Goal: Contribute content: Contribute content

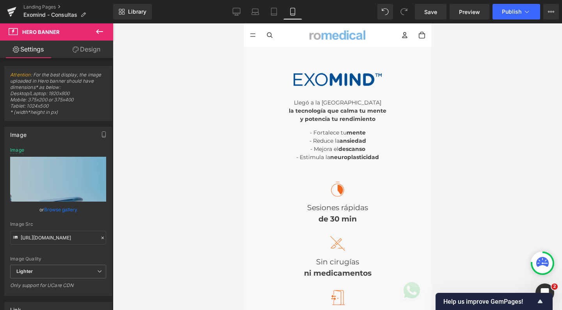
scroll to position [2, 0]
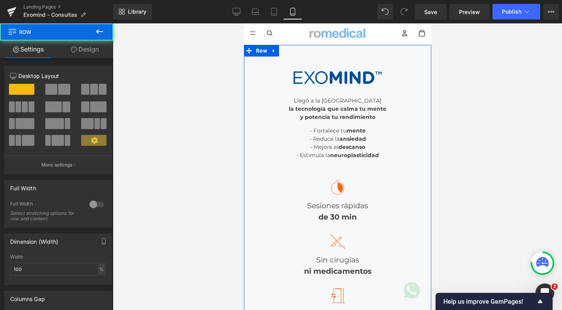
click at [283, 57] on div "Image Llegó a la Argentina la tecnología que calma tu mente y potencia tu rendi…" at bounding box center [337, 199] width 187 height 309
click at [266, 53] on span "Row" at bounding box center [261, 51] width 15 height 12
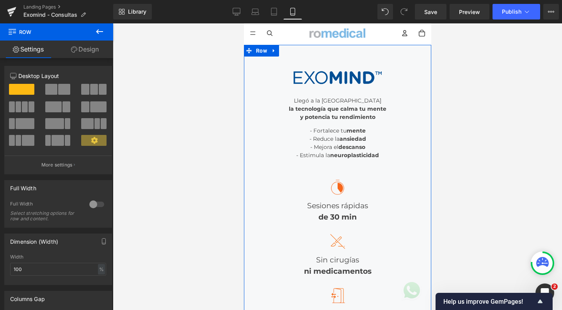
click at [90, 51] on link "Design" at bounding box center [85, 50] width 57 height 18
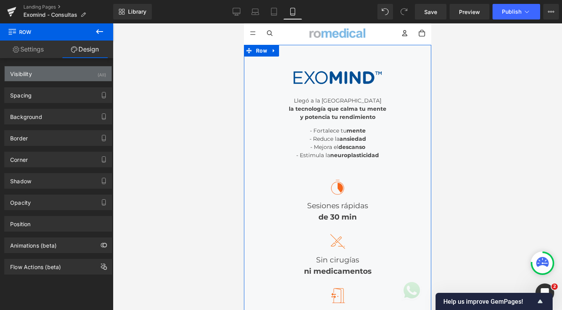
click at [48, 79] on div "Visibility (All)" at bounding box center [58, 73] width 107 height 15
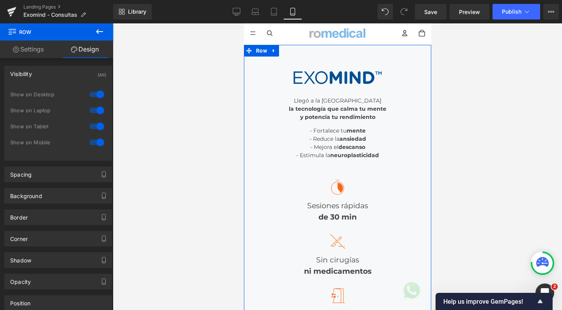
click at [95, 110] on div at bounding box center [96, 110] width 19 height 12
click at [95, 95] on div at bounding box center [96, 94] width 19 height 12
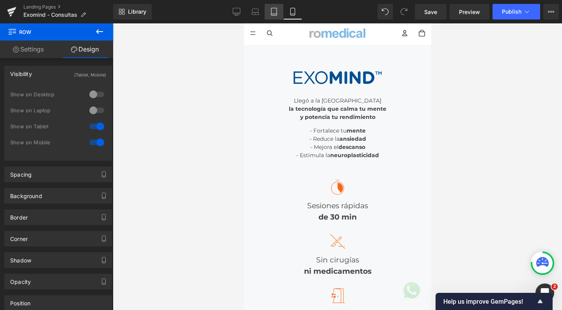
click at [281, 16] on link "Tablet" at bounding box center [274, 12] width 19 height 16
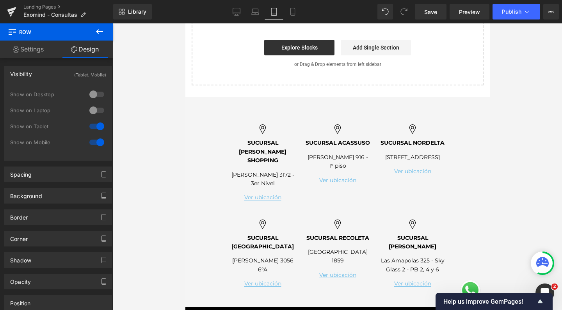
scroll to position [56, 0]
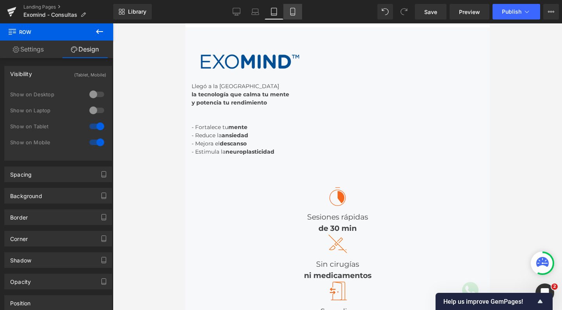
click at [290, 14] on icon at bounding box center [293, 12] width 8 height 8
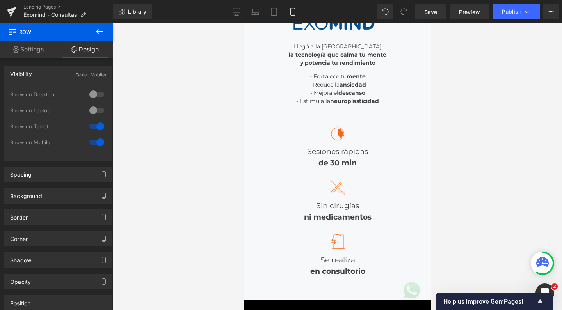
scroll to position [19, 0]
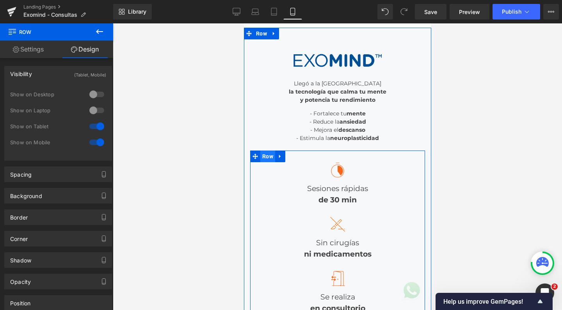
click at [266, 156] on span "Row" at bounding box center [267, 157] width 15 height 12
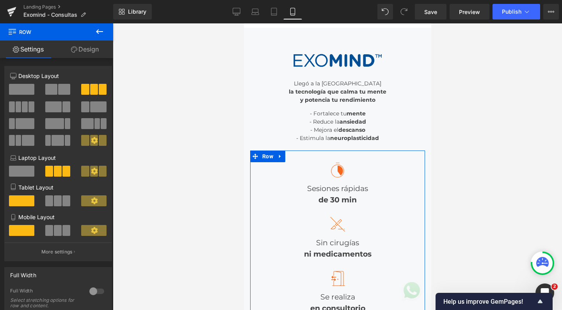
click at [57, 232] on span at bounding box center [58, 230] width 8 height 11
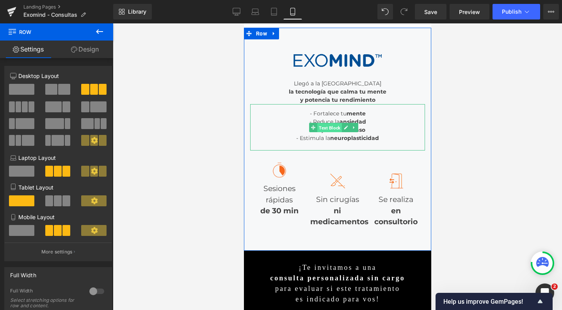
click at [329, 124] on span "Text Block" at bounding box center [329, 127] width 25 height 9
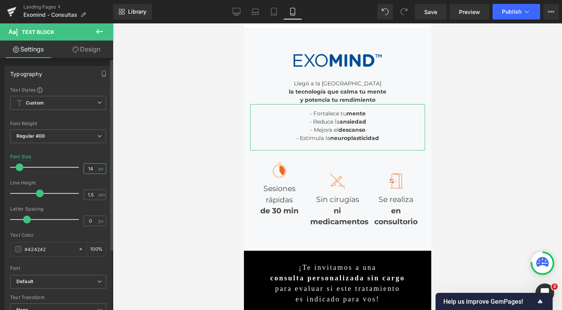
click at [92, 169] on input "14" at bounding box center [91, 169] width 14 height 10
type input "16"
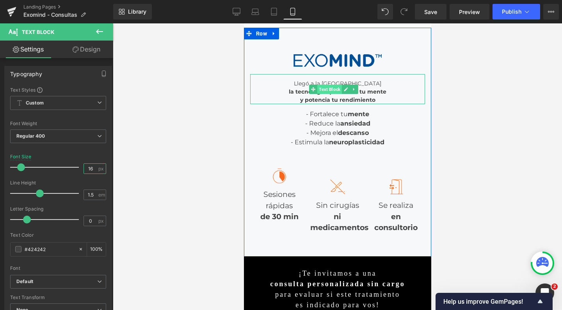
click at [337, 90] on span "Text Block" at bounding box center [329, 89] width 25 height 9
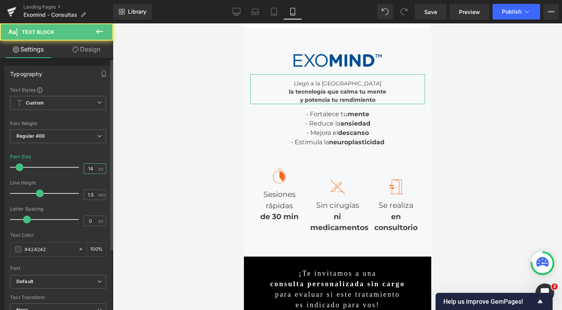
click at [91, 166] on input "14" at bounding box center [91, 169] width 14 height 10
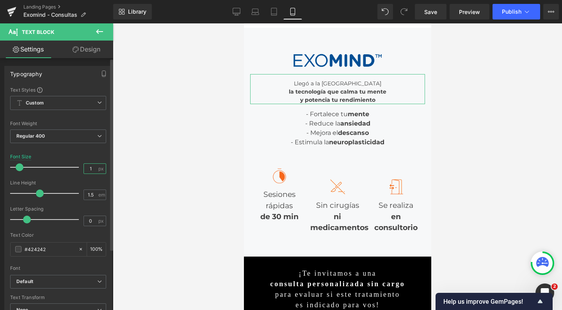
type input "16"
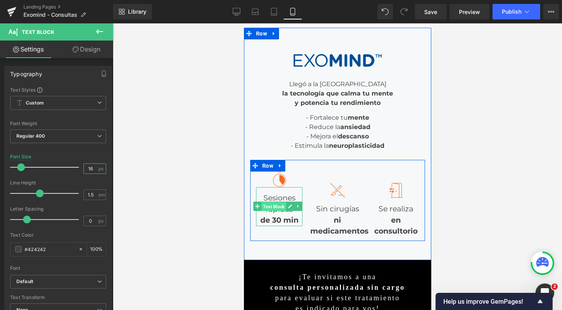
click at [276, 203] on span "Text Block" at bounding box center [273, 206] width 25 height 9
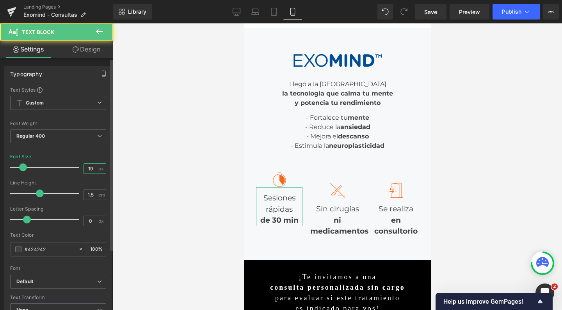
click at [90, 169] on input "19" at bounding box center [91, 169] width 14 height 10
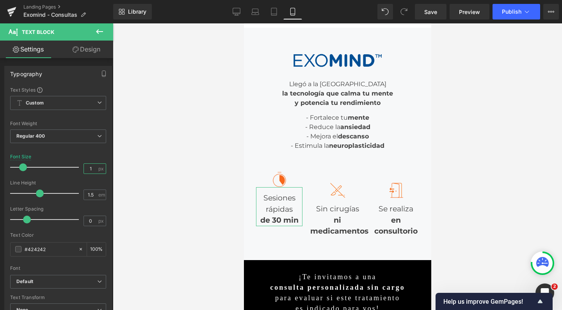
type input "12"
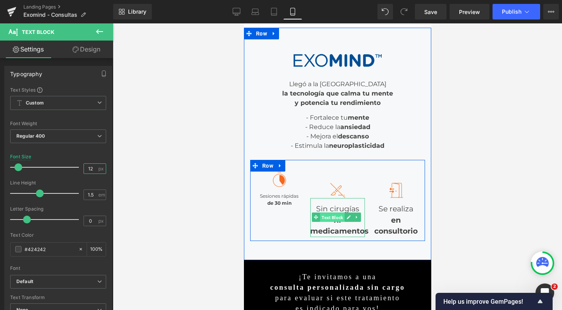
click at [327, 213] on span "Text Block" at bounding box center [332, 217] width 25 height 9
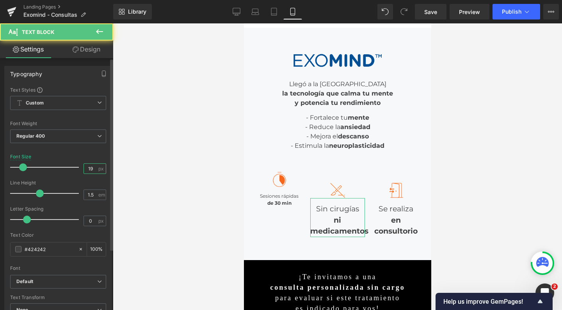
click at [90, 168] on input "19" at bounding box center [91, 169] width 14 height 10
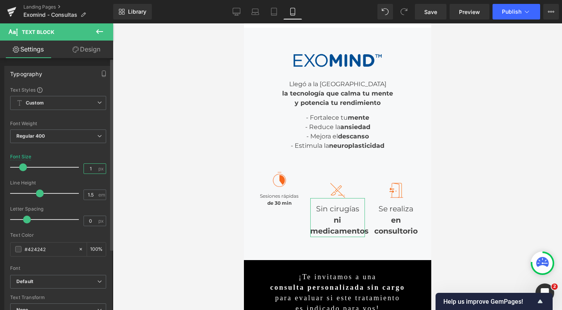
type input "12"
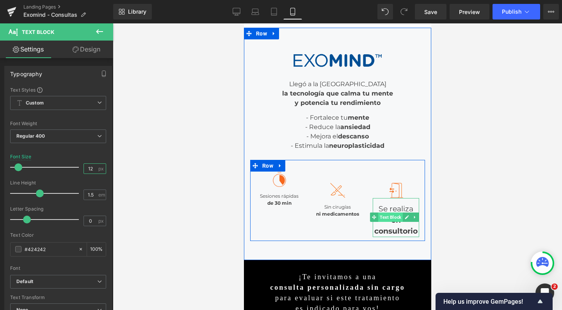
click at [391, 218] on span "Text Block" at bounding box center [390, 217] width 25 height 9
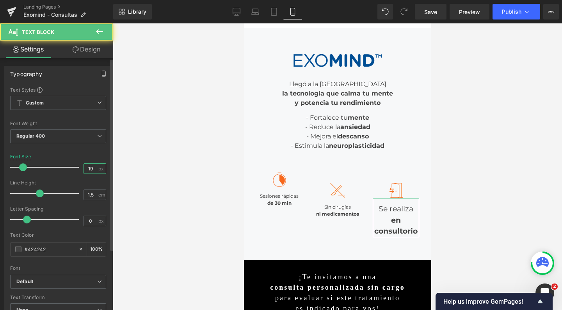
click at [91, 170] on input "19" at bounding box center [91, 169] width 14 height 10
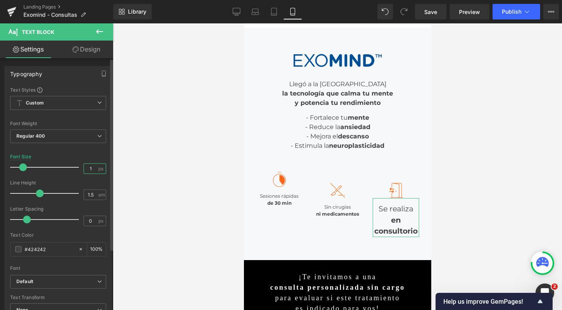
type input "12"
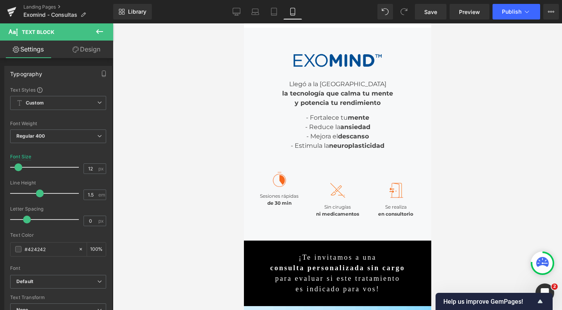
click at [480, 123] on div at bounding box center [337, 166] width 449 height 287
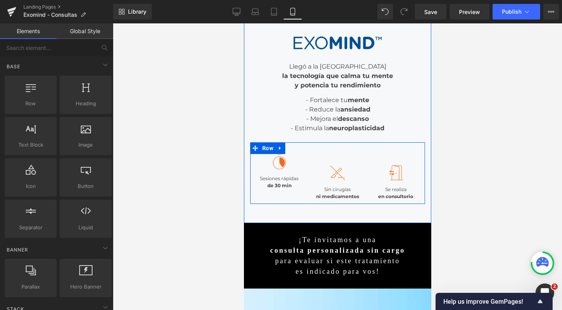
scroll to position [37, 0]
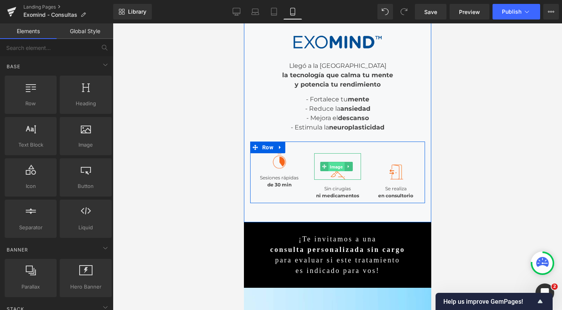
click at [331, 167] on span "Image" at bounding box center [336, 166] width 16 height 9
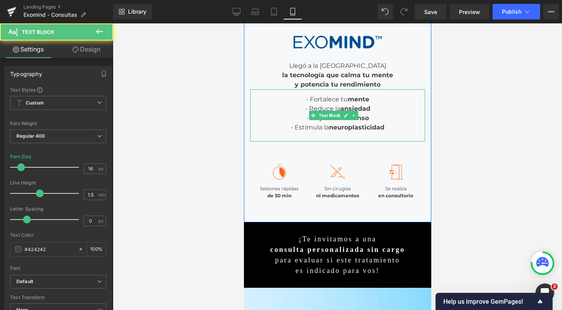
click at [329, 132] on div at bounding box center [337, 136] width 175 height 9
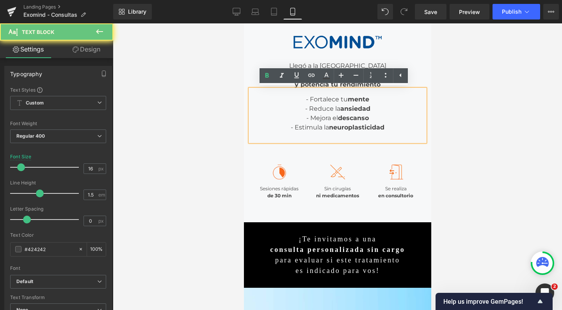
click at [315, 133] on div at bounding box center [337, 136] width 175 height 9
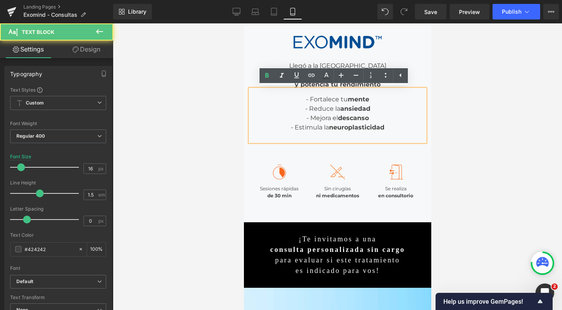
click at [389, 123] on div "- Reduce la ansiedad - Mejora el descanso - Estimula la neuroplasticidad" at bounding box center [337, 118] width 175 height 28
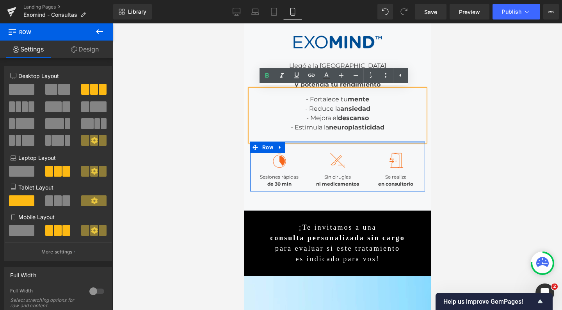
drag, startPoint x: 377, startPoint y: 151, endPoint x: 374, endPoint y: 114, distance: 36.9
click at [374, 114] on div "Image Llegó a la Argentina la tecnología que calma tu mente y potencia tu rendi…" at bounding box center [337, 109] width 175 height 163
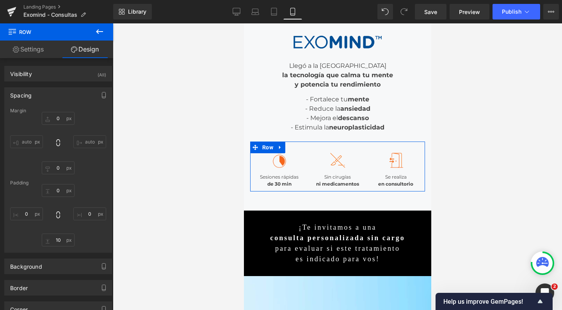
click at [495, 121] on div at bounding box center [337, 166] width 449 height 287
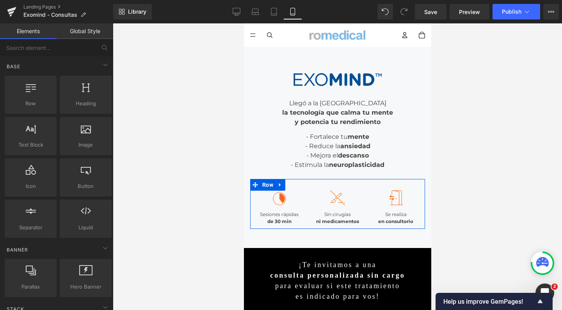
scroll to position [0, 0]
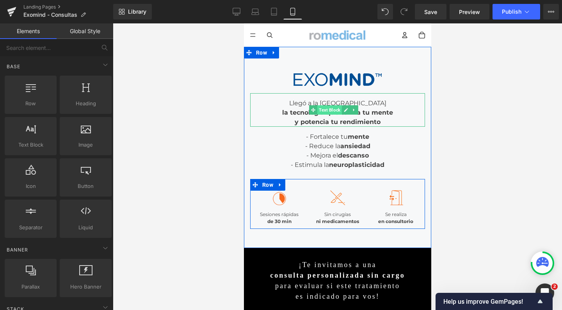
click at [327, 105] on span "Text Block" at bounding box center [329, 109] width 25 height 9
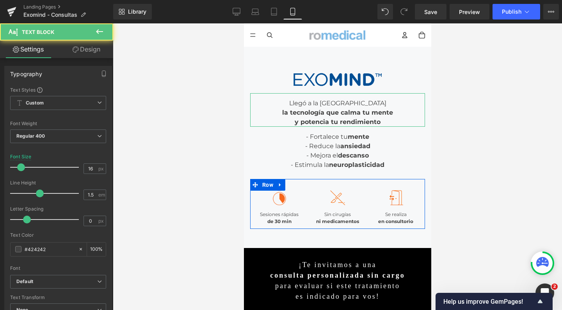
click at [88, 52] on link "Design" at bounding box center [86, 50] width 57 height 18
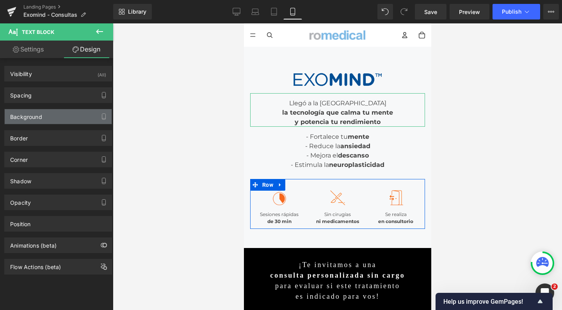
click at [29, 120] on div "Background" at bounding box center [58, 116] width 107 height 15
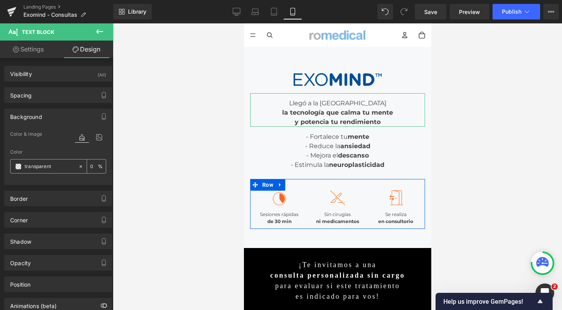
click at [37, 170] on input "transparent" at bounding box center [50, 166] width 50 height 9
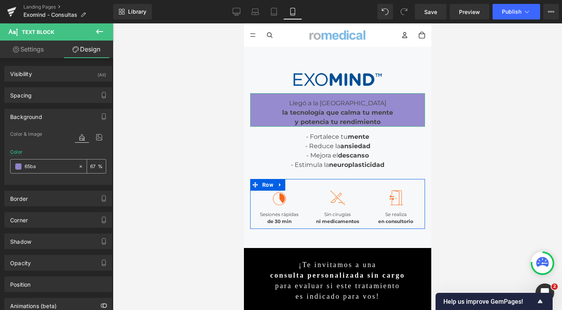
type input "65bae"
type input "67"
type input "65bae9"
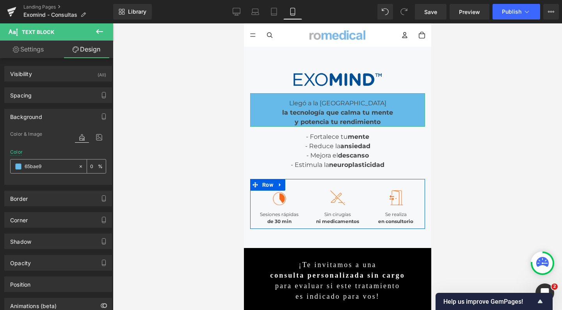
type input "100"
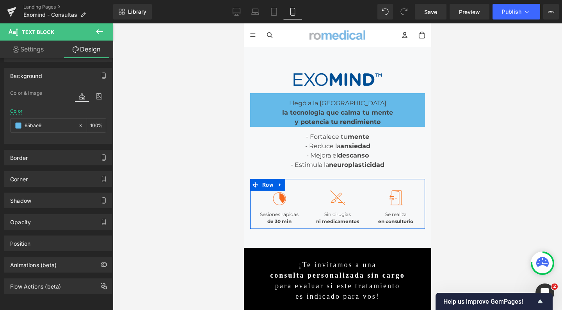
scroll to position [47, 0]
click at [104, 29] on button at bounding box center [99, 31] width 27 height 17
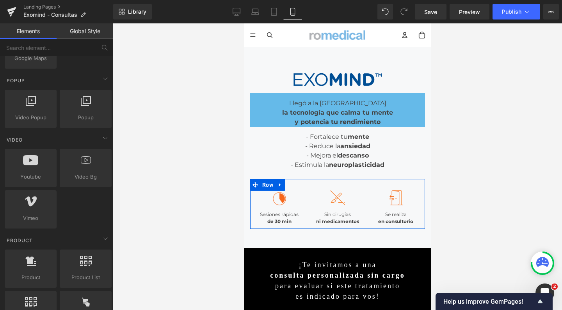
scroll to position [507, 0]
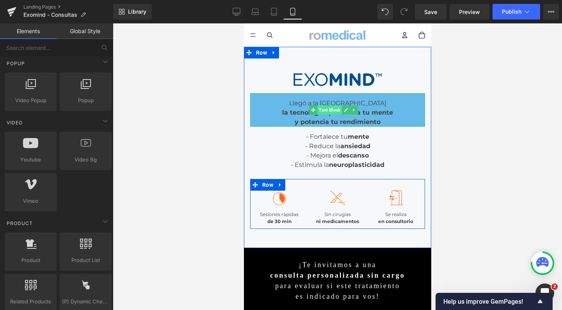
click at [325, 108] on span "Text Block" at bounding box center [329, 109] width 25 height 9
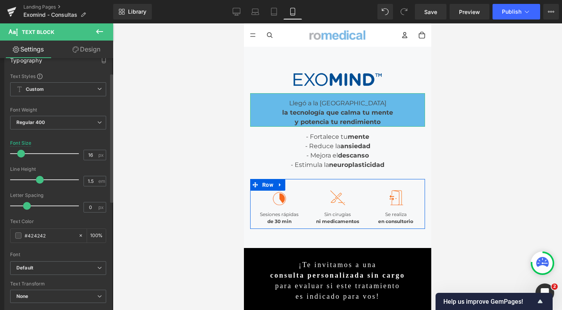
scroll to position [6, 0]
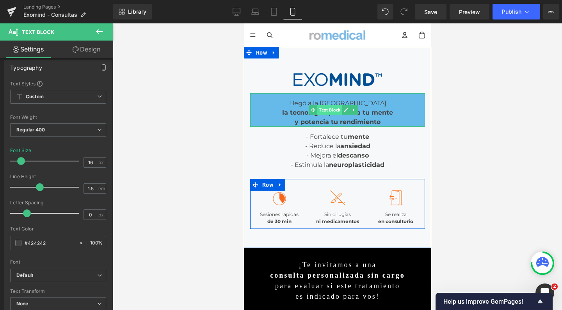
click at [337, 108] on span "Text Block" at bounding box center [329, 109] width 25 height 9
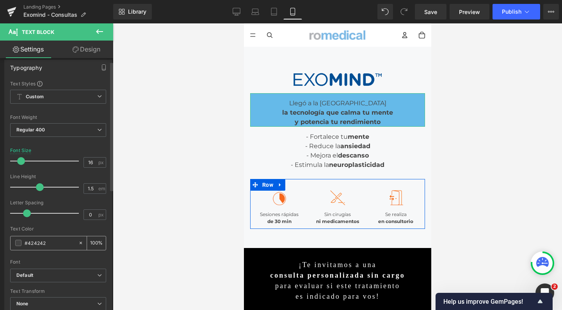
click at [20, 241] on span at bounding box center [18, 243] width 6 height 6
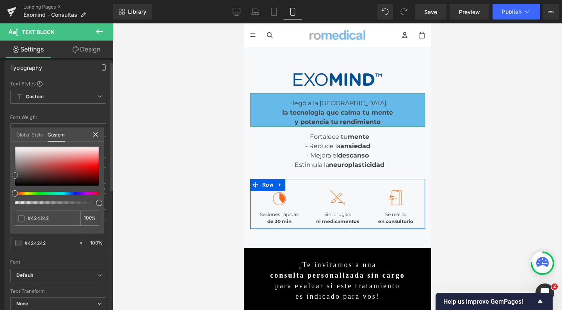
type input "#614646"
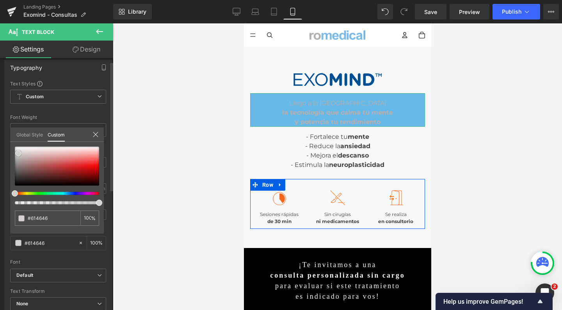
type input "#bbaeae"
type input "#ededed"
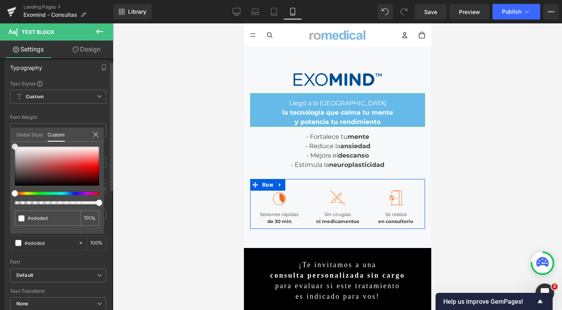
type input "#ffffff"
drag, startPoint x: 28, startPoint y: 173, endPoint x: 2, endPoint y: 133, distance: 48.2
click at [2, 133] on div "Typography Text Styles Custom Custom Setup Global Style Custom Setup Global Sty…" at bounding box center [58, 188] width 117 height 268
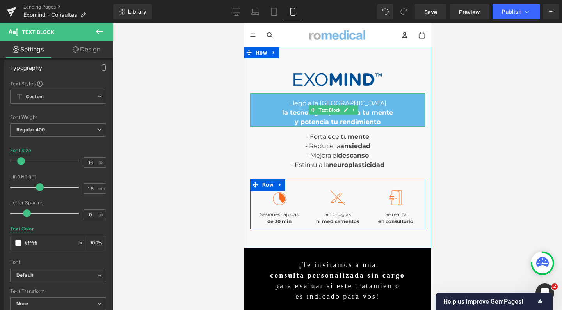
click at [381, 121] on div "y potencia tu rendimiento" at bounding box center [337, 121] width 175 height 9
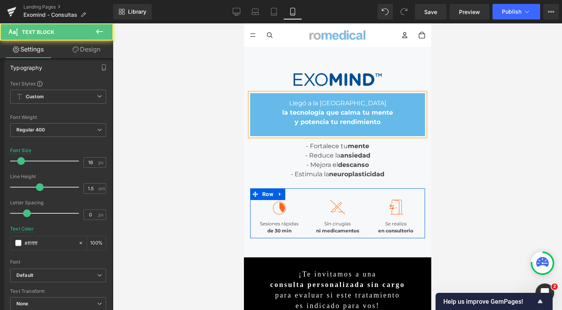
click at [288, 101] on div "Llegó a la [GEOGRAPHIC_DATA]" at bounding box center [337, 103] width 175 height 9
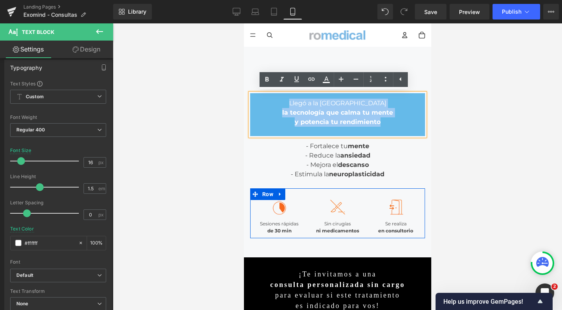
drag, startPoint x: 288, startPoint y: 101, endPoint x: 400, endPoint y: 124, distance: 113.9
click at [400, 124] on div "Llegó a la Argentina la tecnología que calma tu mente y potencia tu rendimiento" at bounding box center [337, 114] width 175 height 43
click at [307, 127] on div at bounding box center [337, 131] width 175 height 9
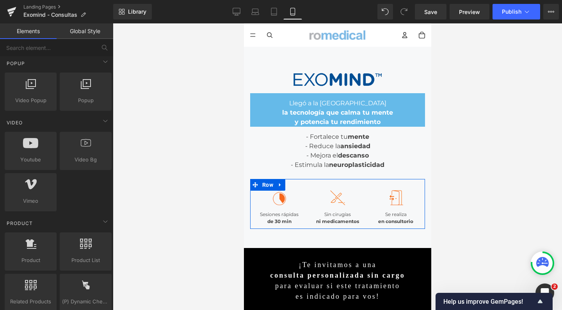
click at [147, 123] on div at bounding box center [337, 166] width 449 height 287
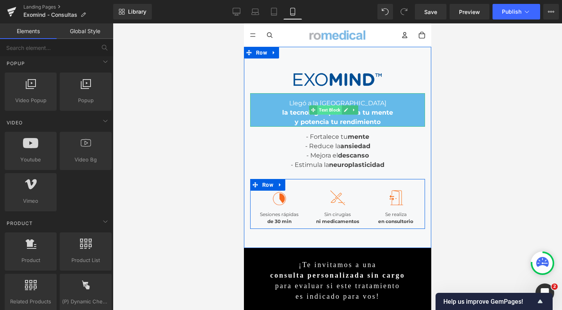
click at [329, 110] on span "Text Block" at bounding box center [329, 109] width 25 height 9
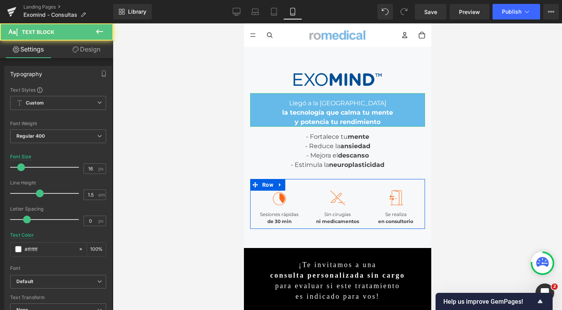
click at [96, 50] on link "Design" at bounding box center [86, 50] width 57 height 18
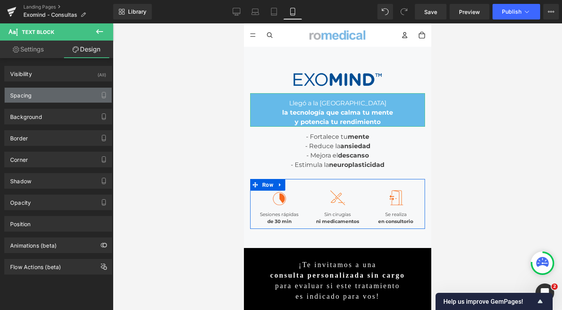
click at [39, 98] on div "Spacing" at bounding box center [58, 95] width 107 height 15
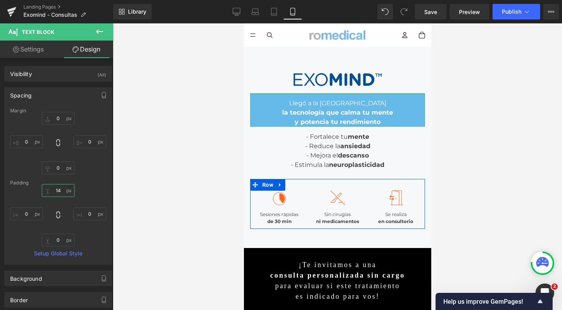
click at [57, 192] on input "14" at bounding box center [58, 190] width 33 height 13
click at [59, 190] on input "14" at bounding box center [58, 190] width 33 height 13
click at [55, 240] on input "0" at bounding box center [58, 240] width 33 height 13
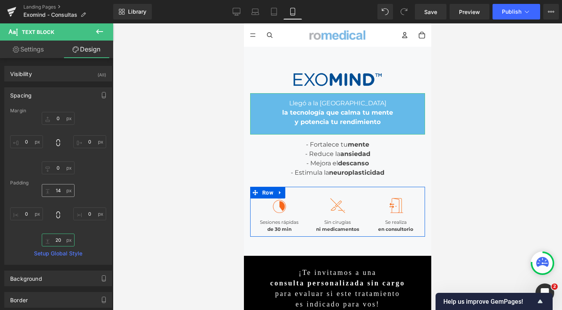
type input "20"
click at [62, 189] on input "14" at bounding box center [58, 190] width 33 height 13
type input "1"
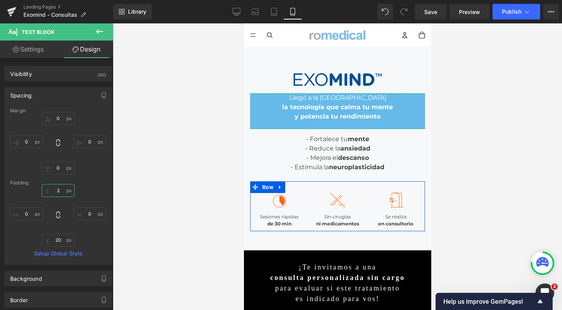
type input "20"
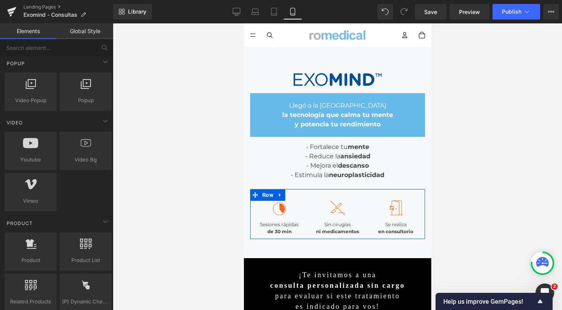
click at [491, 130] on div at bounding box center [337, 166] width 449 height 287
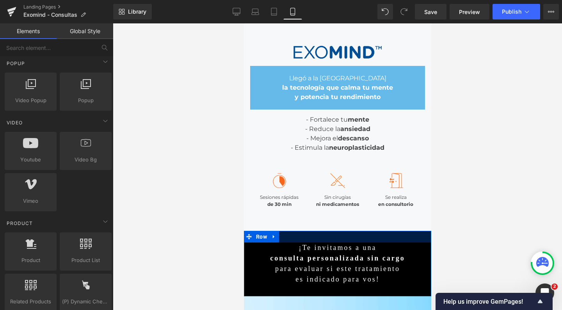
scroll to position [38, 0]
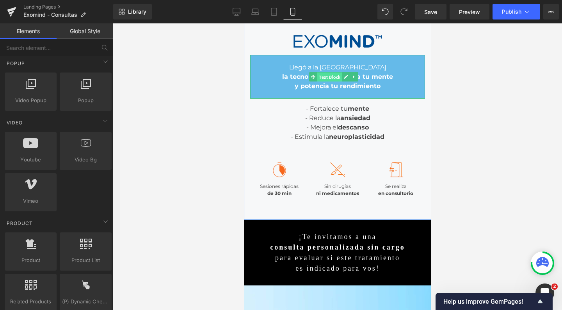
click at [325, 76] on span "Text Block" at bounding box center [329, 77] width 25 height 9
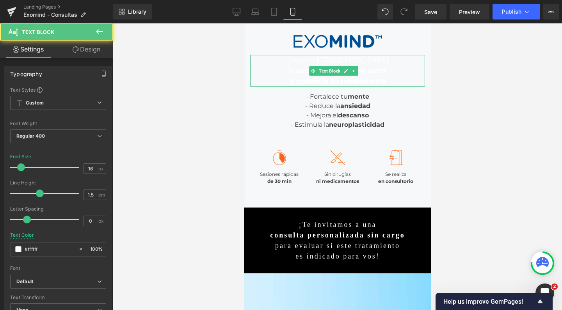
click at [275, 68] on div "la tecnología que calma tu mente" at bounding box center [337, 71] width 175 height 11
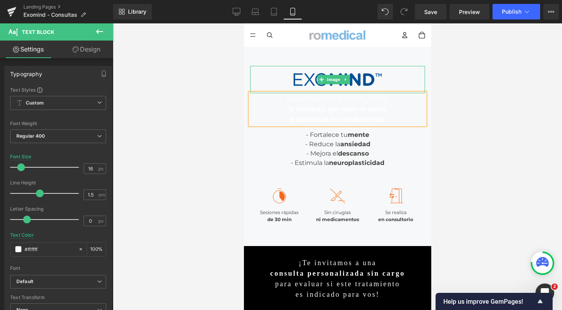
scroll to position [0, 0]
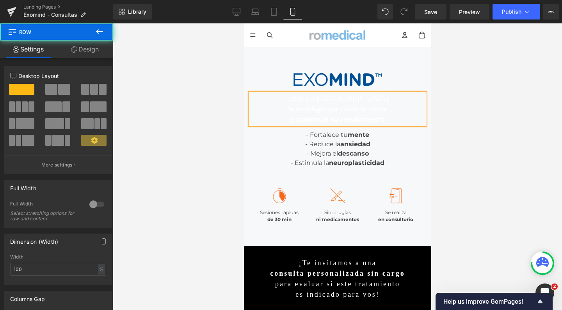
click at [264, 52] on div "Image Llegó a la Argentina la tecnología que calma tu mente y potencia tu rendi…" at bounding box center [337, 146] width 187 height 199
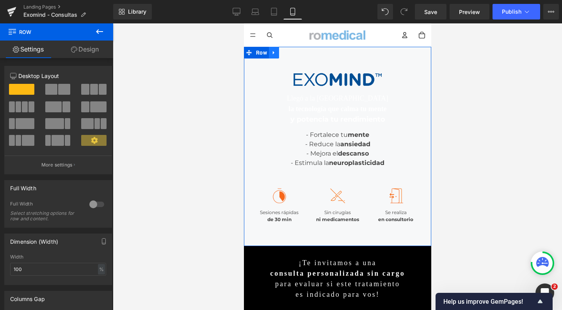
click at [276, 53] on icon at bounding box center [273, 53] width 5 height 6
click at [281, 55] on link at bounding box center [284, 53] width 10 height 12
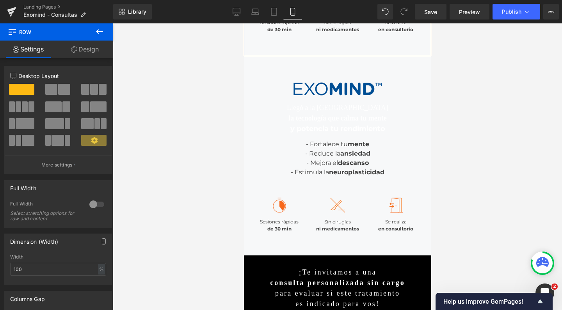
scroll to position [190, 0]
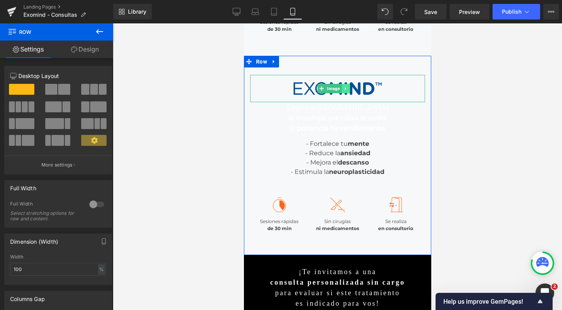
click at [348, 86] on link at bounding box center [345, 88] width 8 height 9
click at [348, 86] on icon at bounding box center [349, 88] width 4 height 4
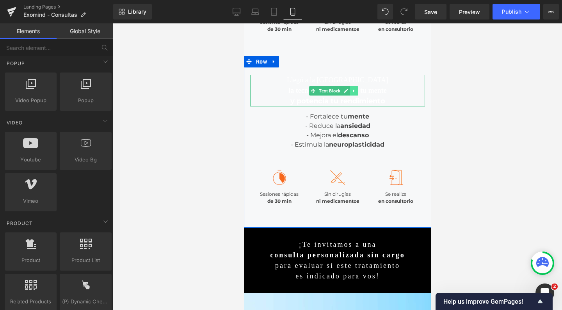
click at [355, 91] on icon at bounding box center [354, 91] width 4 height 5
click at [361, 90] on link at bounding box center [358, 90] width 8 height 9
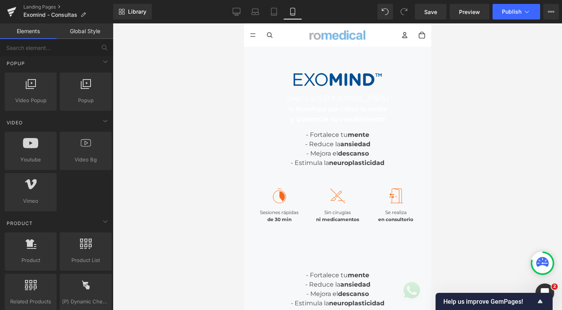
scroll to position [0, 0]
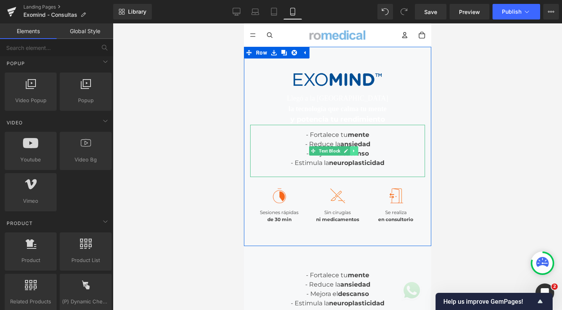
click at [354, 149] on icon at bounding box center [354, 151] width 4 height 5
click at [359, 151] on icon at bounding box center [358, 151] width 4 height 4
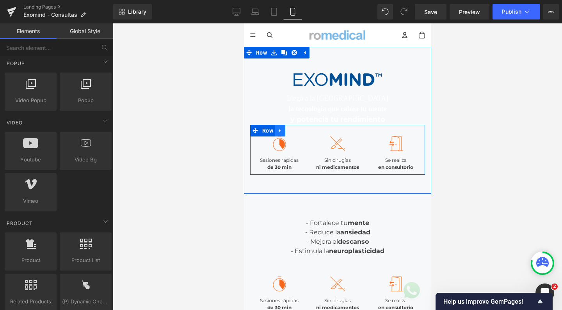
click at [285, 132] on link at bounding box center [280, 131] width 10 height 12
click at [301, 132] on icon at bounding box center [299, 130] width 5 height 5
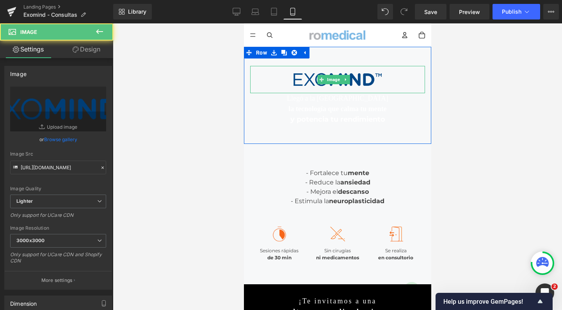
click at [308, 76] on img at bounding box center [337, 79] width 105 height 27
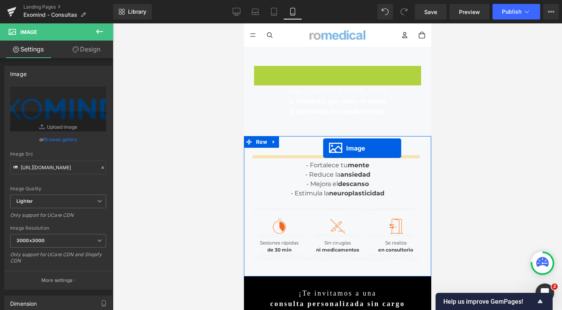
drag, startPoint x: 324, startPoint y: 76, endPoint x: 323, endPoint y: 148, distance: 71.8
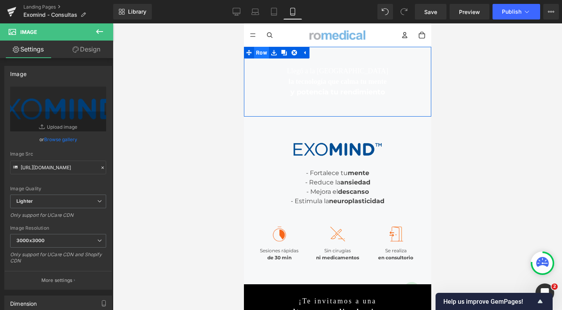
click at [262, 53] on span "Row" at bounding box center [261, 53] width 15 height 12
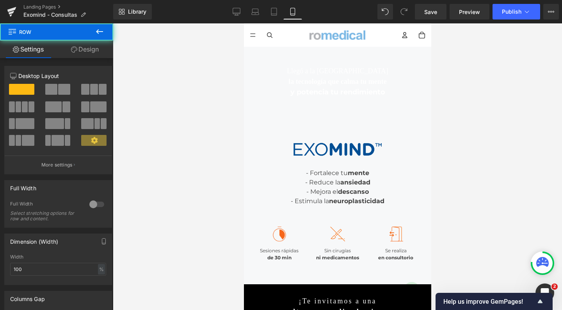
click at [103, 53] on link "Design" at bounding box center [85, 50] width 57 height 18
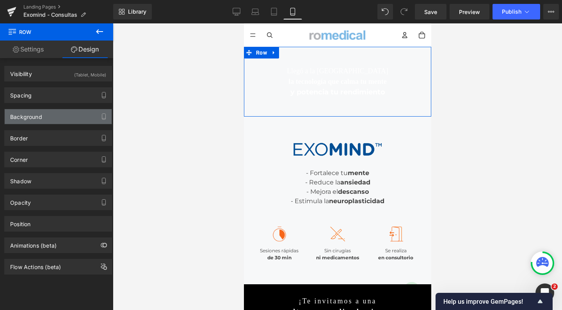
click at [32, 116] on div "Background" at bounding box center [26, 114] width 32 height 11
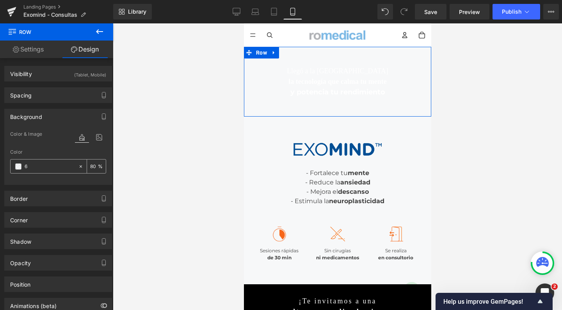
type input "65"
type input "0"
type input "65b"
type input "100"
type input "65bae"
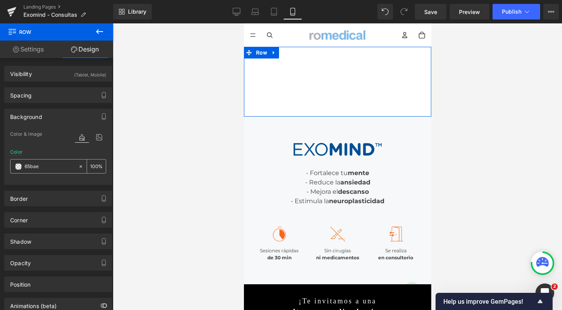
type input "0"
type input "65bae9"
type input "100"
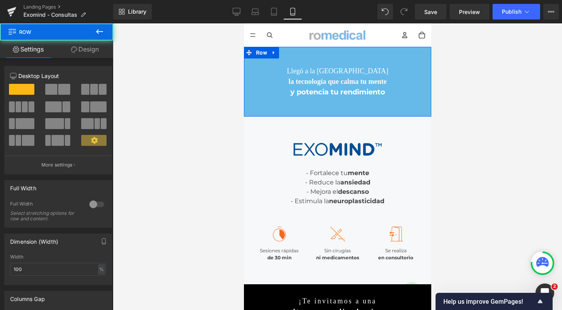
click at [318, 62] on div "Llegó a la Argentina la tecnología que calma tu mente y potencia tu rendimiento…" at bounding box center [337, 82] width 187 height 70
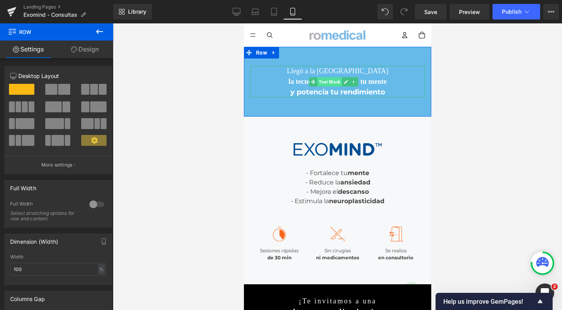
click at [325, 80] on span "Text Block" at bounding box center [329, 81] width 25 height 9
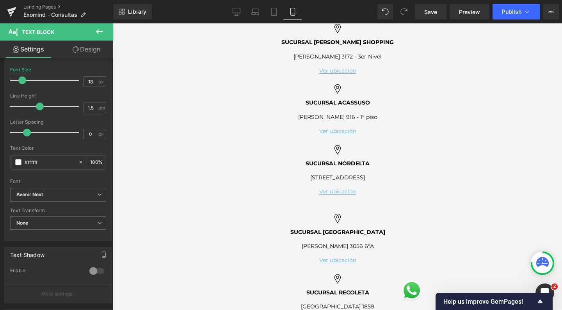
scroll to position [1014, 0]
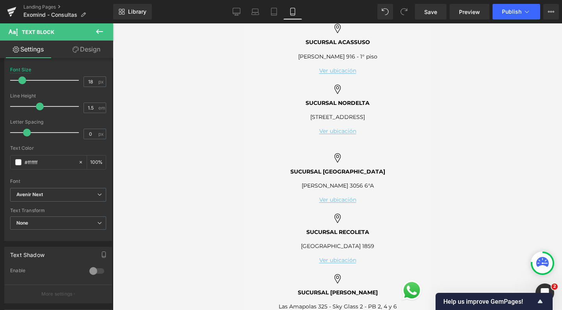
click at [425, 20] on div "Library Mobile Desktop Laptop Tablet Mobile Save Preview Publish Scheduled View…" at bounding box center [337, 11] width 449 height 23
click at [234, 13] on icon at bounding box center [236, 13] width 7 height 0
type input "17"
type input "100"
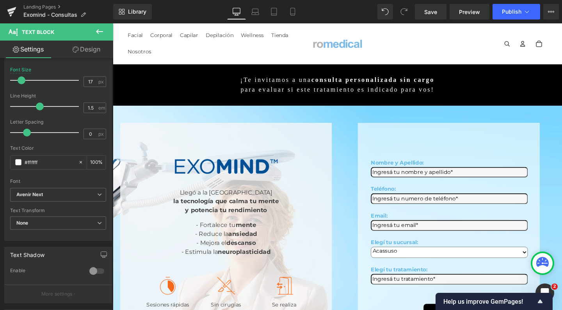
scroll to position [0, 0]
click at [426, 12] on span "Save" at bounding box center [430, 12] width 13 height 8
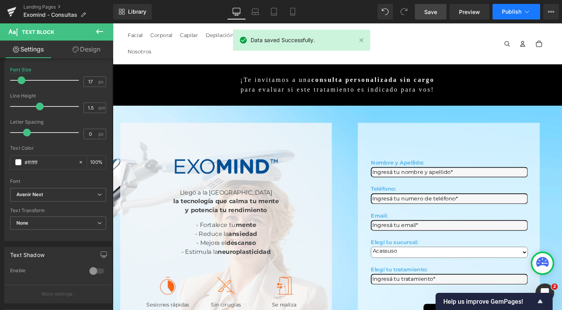
click at [507, 12] on span "Publish" at bounding box center [512, 12] width 20 height 6
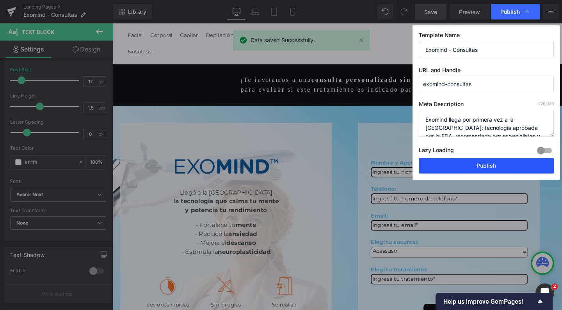
click at [459, 171] on button "Publish" at bounding box center [486, 166] width 135 height 16
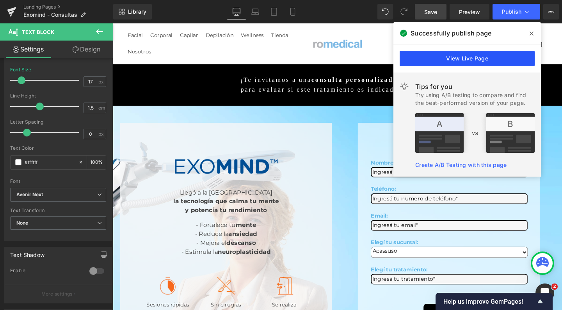
click at [472, 60] on link "View Live Page" at bounding box center [467, 59] width 135 height 16
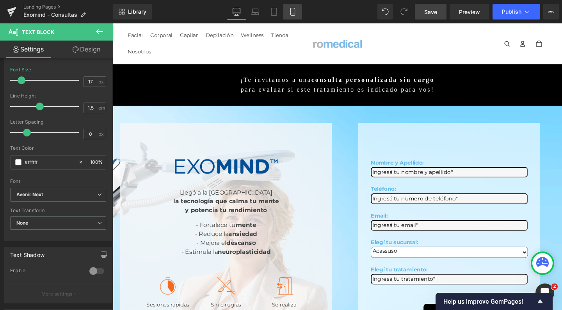
click at [292, 7] on link "Mobile" at bounding box center [292, 12] width 19 height 16
type input "18"
type input "100"
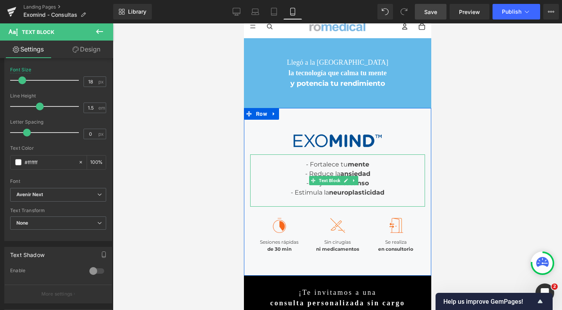
scroll to position [9, 0]
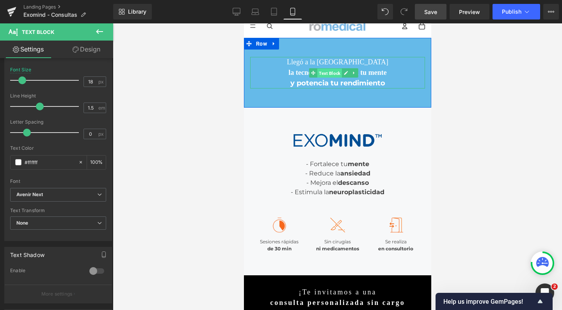
click at [327, 76] on span "Text Block" at bounding box center [329, 72] width 25 height 9
click at [41, 195] on icon "Avenir Next" at bounding box center [29, 195] width 27 height 7
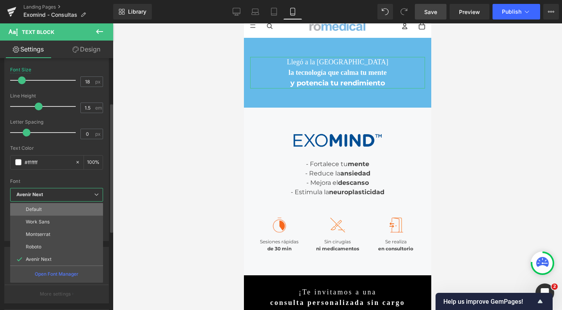
click at [38, 213] on li "Default" at bounding box center [56, 209] width 93 height 12
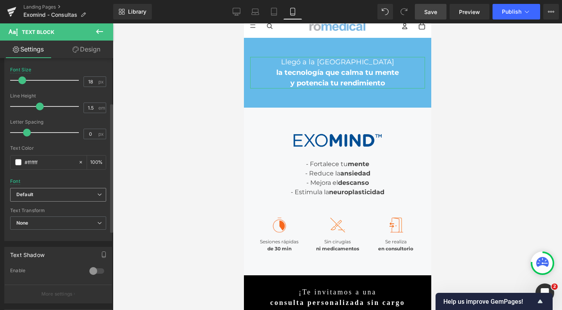
click at [42, 198] on span "Default" at bounding box center [58, 195] width 96 height 14
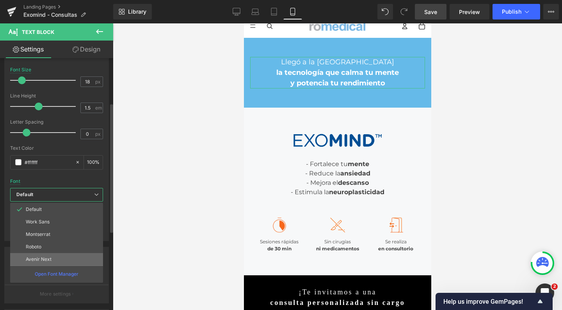
click at [40, 260] on p "Avenir Next" at bounding box center [39, 259] width 26 height 5
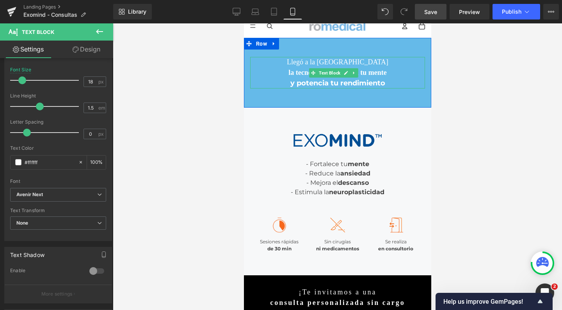
click at [324, 71] on span "Text Block" at bounding box center [329, 72] width 25 height 9
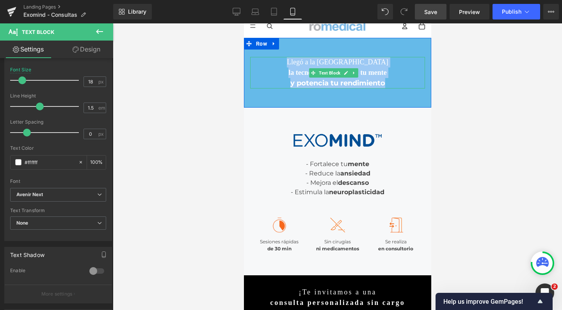
drag, startPoint x: 300, startPoint y: 61, endPoint x: 385, endPoint y: 82, distance: 87.3
click at [385, 82] on div "Llegó a la Argentina la tecnología que calma tu mente y potencia tu rendimiento" at bounding box center [337, 73] width 175 height 32
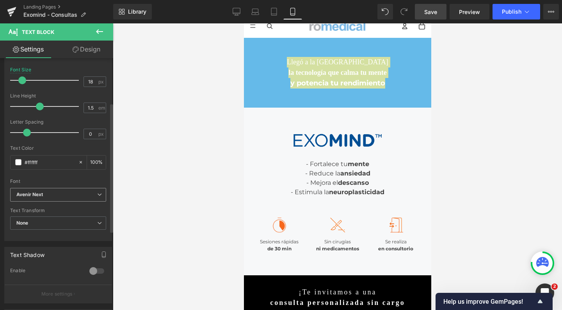
click at [82, 194] on b "Avenir Next" at bounding box center [56, 195] width 81 height 7
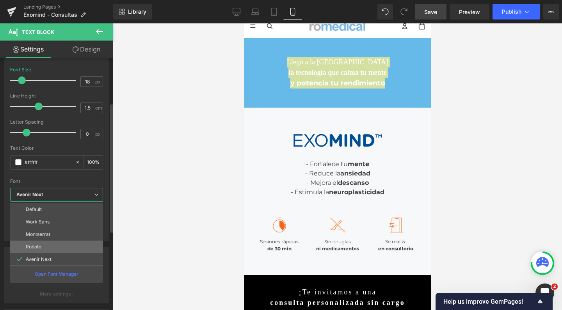
click at [56, 251] on li "Roboto" at bounding box center [56, 247] width 93 height 12
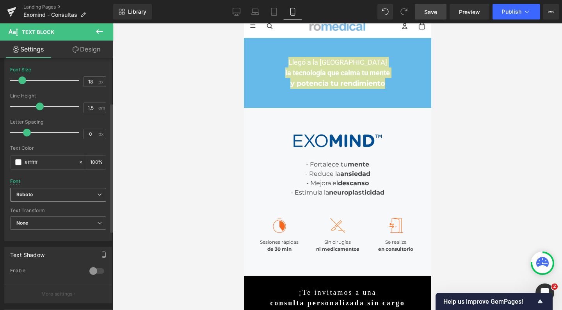
click at [41, 196] on b "Roboto" at bounding box center [56, 195] width 81 height 7
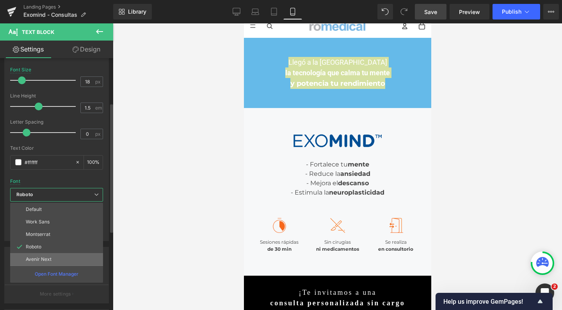
click at [50, 257] on p "Avenir Next" at bounding box center [39, 259] width 26 height 5
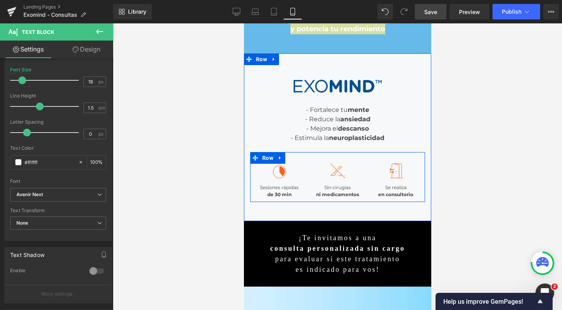
scroll to position [87, 0]
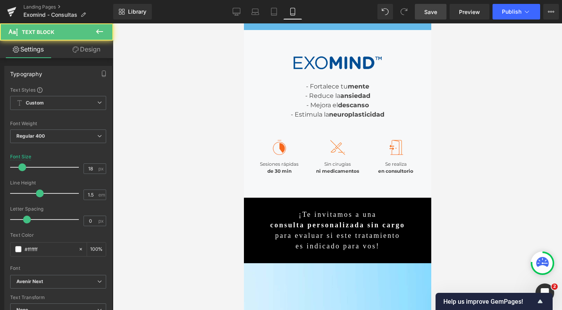
click at [341, 219] on p "¡Te invitamos a una" at bounding box center [337, 215] width 187 height 11
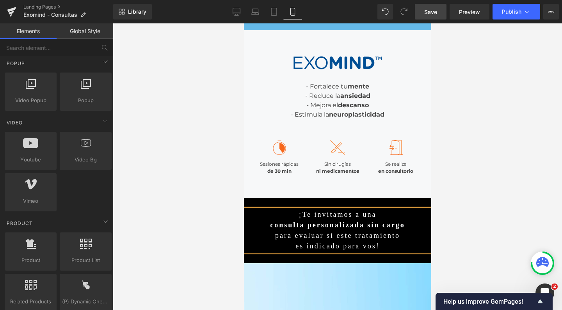
click at [455, 203] on div at bounding box center [337, 166] width 449 height 287
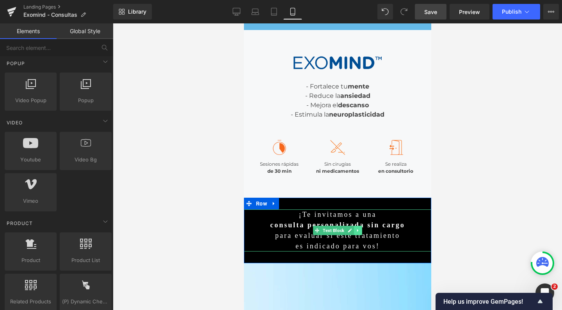
click at [356, 228] on icon at bounding box center [358, 230] width 4 height 5
click at [351, 229] on icon at bounding box center [353, 230] width 4 height 4
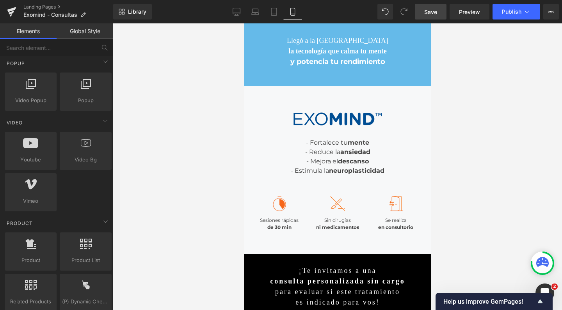
scroll to position [27, 0]
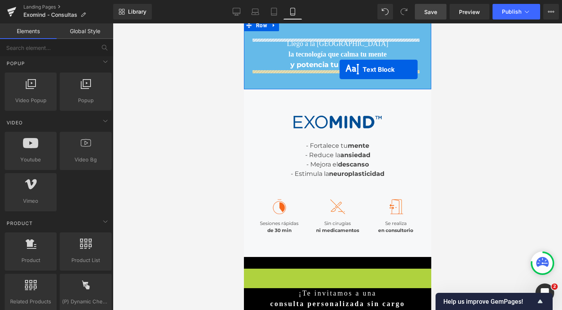
drag, startPoint x: 302, startPoint y: 288, endPoint x: 339, endPoint y: 69, distance: 222.1
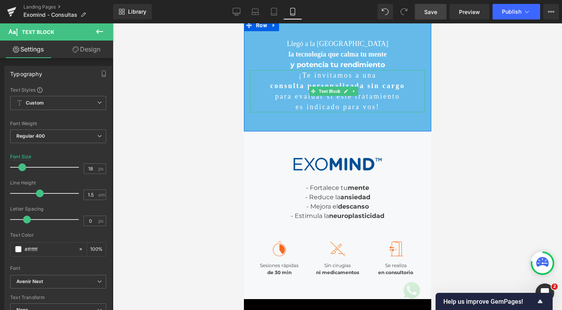
click at [305, 80] on p "¡Te invitamos a una" at bounding box center [337, 75] width 175 height 11
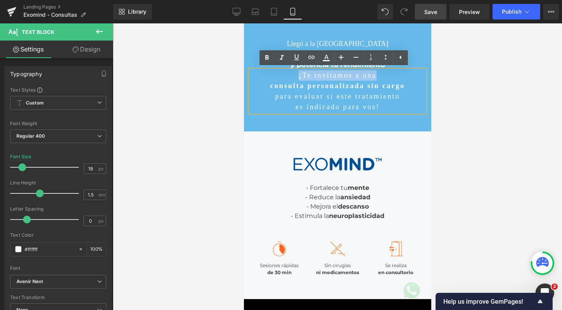
drag, startPoint x: 297, startPoint y: 77, endPoint x: 391, endPoint y: 80, distance: 94.5
click at [391, 80] on p "¡Te invitamos a una" at bounding box center [337, 75] width 175 height 11
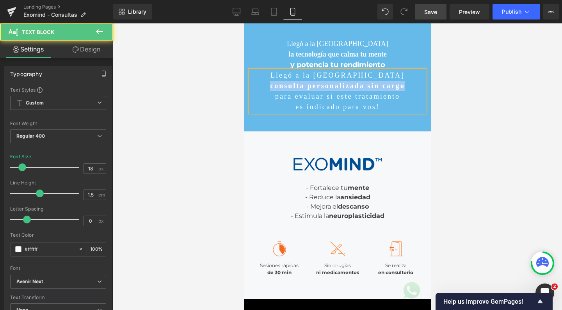
drag, startPoint x: 260, startPoint y: 85, endPoint x: 408, endPoint y: 87, distance: 148.3
click at [408, 87] on p "consulta personalizada sin cargo" at bounding box center [337, 86] width 175 height 11
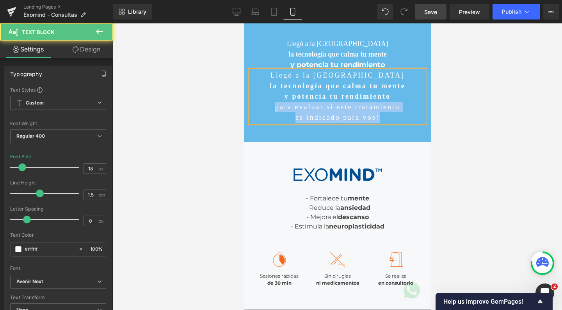
drag, startPoint x: 393, startPoint y: 94, endPoint x: 394, endPoint y: 114, distance: 19.9
click at [394, 114] on div "Llegó a la Argentina la tecnología que calma tu mente y potencia tu rendimiento…" at bounding box center [337, 96] width 175 height 53
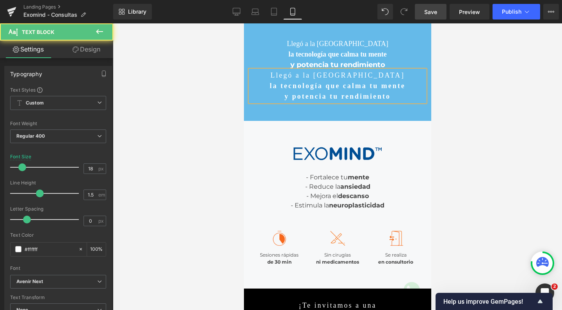
click at [369, 75] on p "Llegó a la [GEOGRAPHIC_DATA]" at bounding box center [337, 75] width 175 height 11
click at [340, 86] on strong "la tecnología que calma tu mente" at bounding box center [336, 86] width 135 height 8
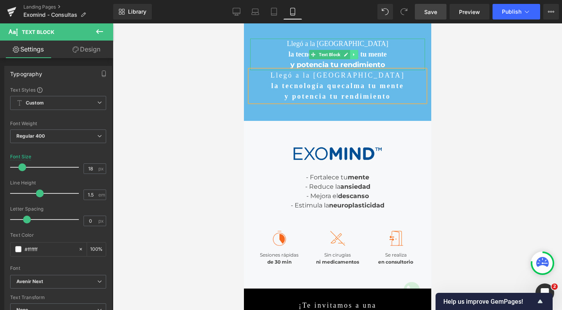
click at [354, 56] on icon at bounding box center [354, 54] width 4 height 5
click at [357, 56] on icon at bounding box center [358, 54] width 4 height 4
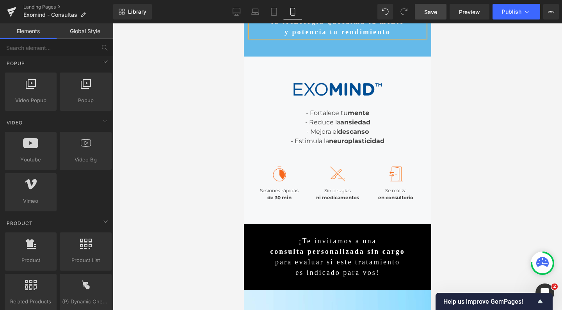
scroll to position [26, 0]
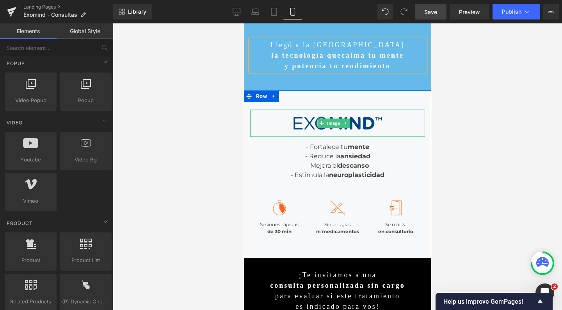
click at [331, 110] on div at bounding box center [337, 111] width 175 height 2
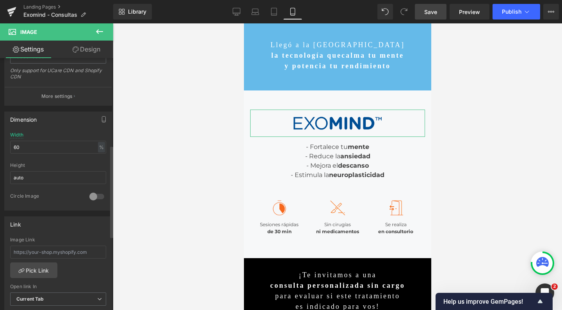
scroll to position [238, 0]
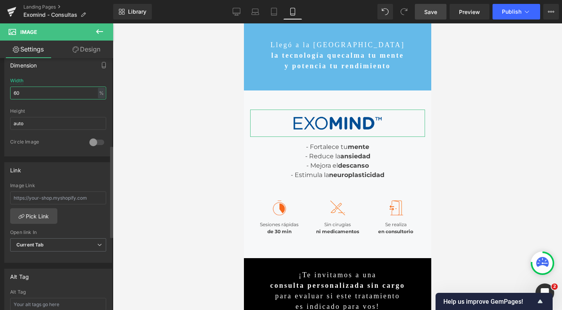
drag, startPoint x: 16, startPoint y: 91, endPoint x: 9, endPoint y: 91, distance: 7.0
click at [10, 91] on div "60% Width 60 % % px auto Height auto 0 Circle Image" at bounding box center [58, 117] width 107 height 78
type input "70"
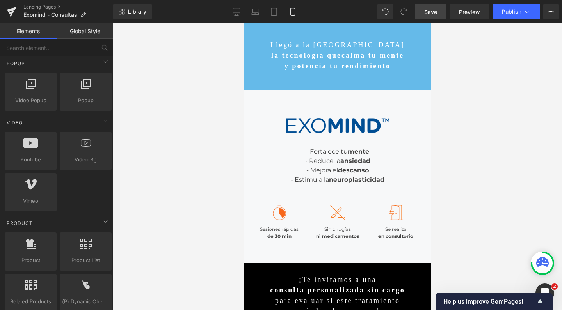
click at [485, 185] on div at bounding box center [337, 166] width 449 height 287
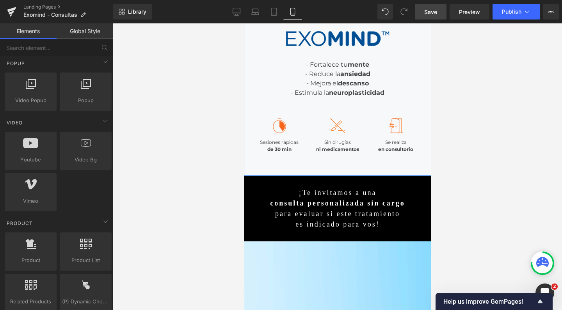
scroll to position [114, 0]
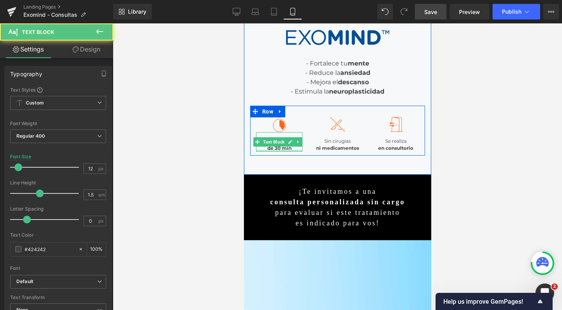
click at [294, 150] on div at bounding box center [279, 151] width 46 height 2
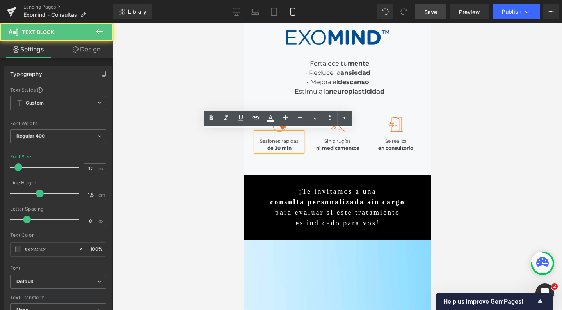
click at [279, 140] on div "Sesiones rápidas de 30 min" at bounding box center [279, 142] width 46 height 20
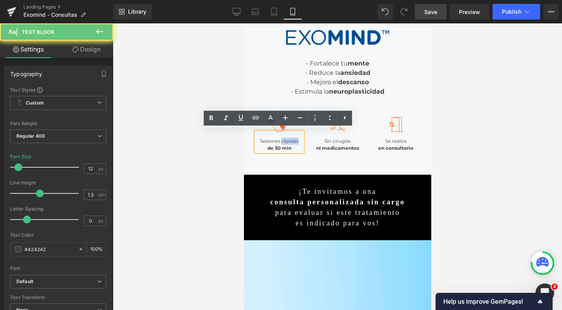
drag, startPoint x: 280, startPoint y: 140, endPoint x: 302, endPoint y: 140, distance: 22.2
click at [302, 140] on div "Image Sesiones rápidas de 30 min Text Block" at bounding box center [279, 129] width 58 height 46
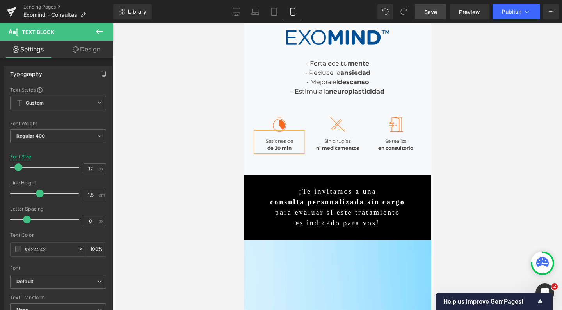
click at [272, 145] on strong "de 30 min" at bounding box center [279, 148] width 24 height 6
click at [287, 147] on div "30 min" at bounding box center [279, 148] width 46 height 7
click at [502, 150] on div at bounding box center [337, 166] width 449 height 287
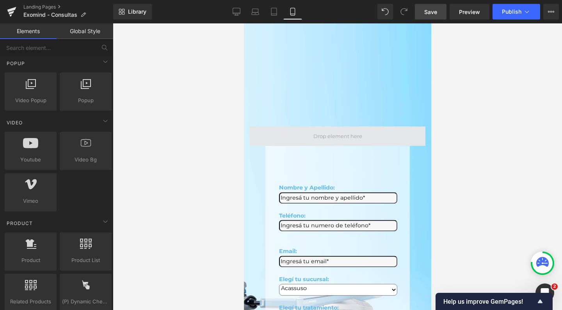
scroll to position [340, 0]
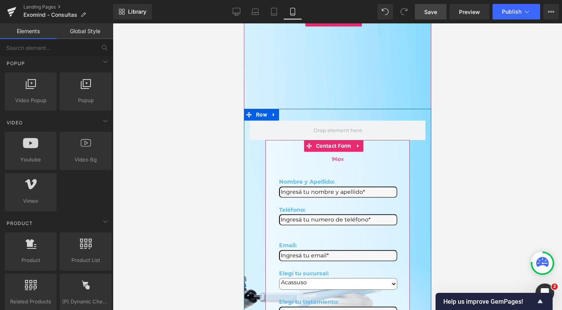
click at [296, 149] on div "96px" at bounding box center [337, 158] width 144 height 37
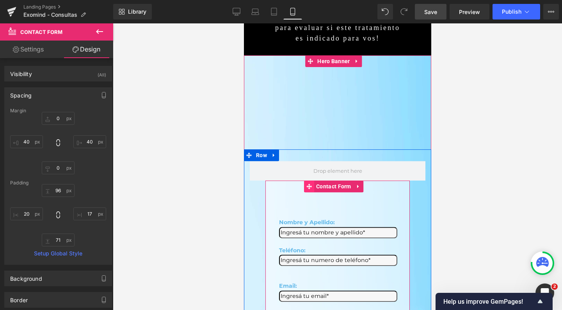
scroll to position [296, 0]
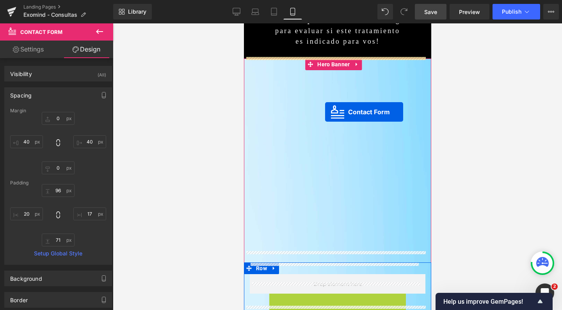
drag, startPoint x: 310, startPoint y: 180, endPoint x: 325, endPoint y: 112, distance: 69.4
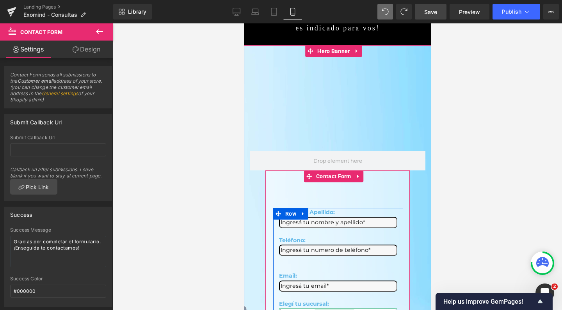
scroll to position [263, 0]
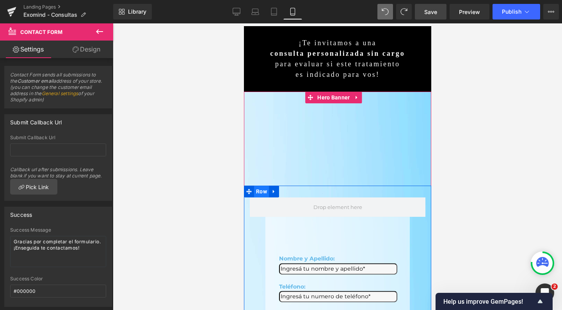
click at [261, 186] on span "Row" at bounding box center [261, 192] width 15 height 12
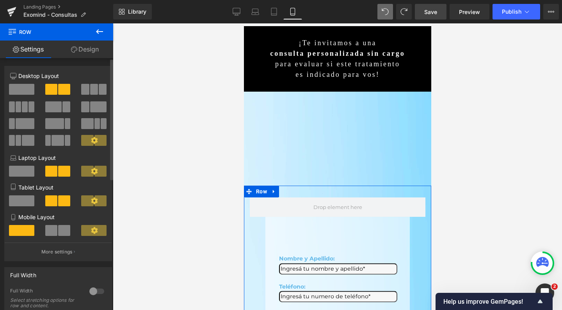
drag, startPoint x: 29, startPoint y: 87, endPoint x: 44, endPoint y: 88, distance: 14.5
click at [29, 87] on span at bounding box center [21, 89] width 25 height 11
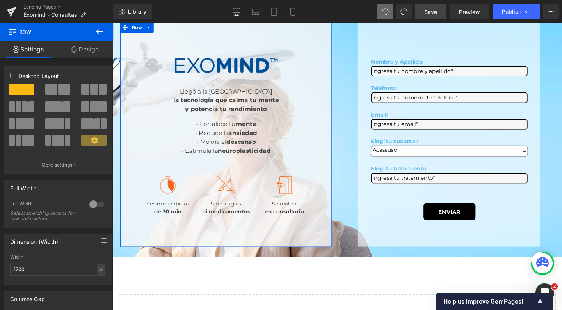
scroll to position [107, 0]
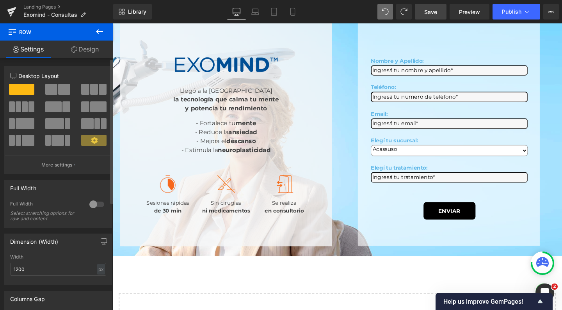
click at [58, 92] on span at bounding box center [64, 89] width 12 height 11
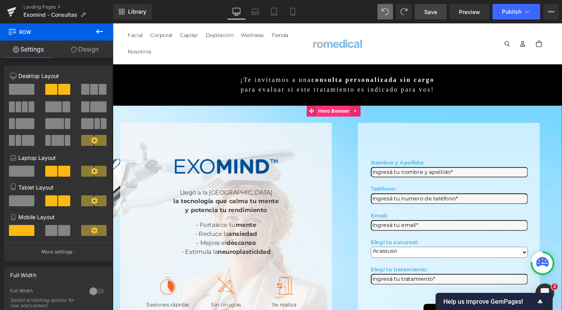
scroll to position [0, 0]
click at [349, 112] on span "Hero Banner" at bounding box center [345, 116] width 36 height 12
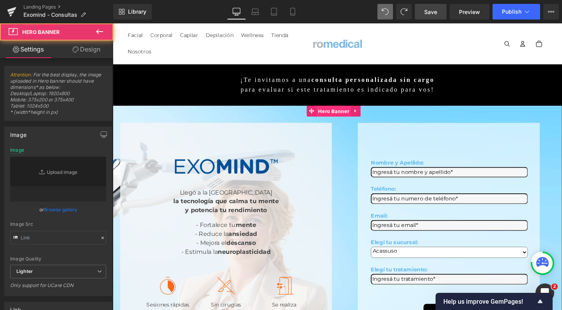
type input "[URL][DOMAIN_NAME]"
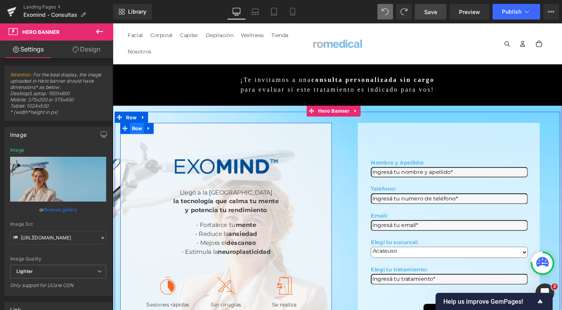
click at [134, 128] on span "Row" at bounding box center [138, 134] width 15 height 12
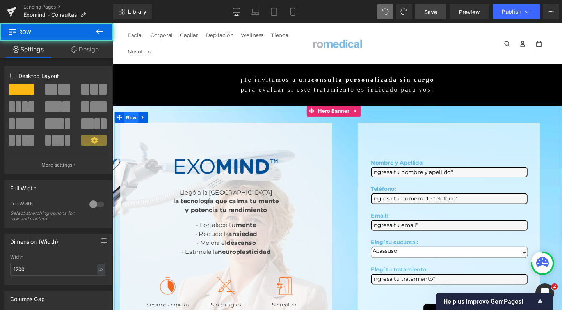
click at [135, 116] on span "Row" at bounding box center [132, 122] width 15 height 12
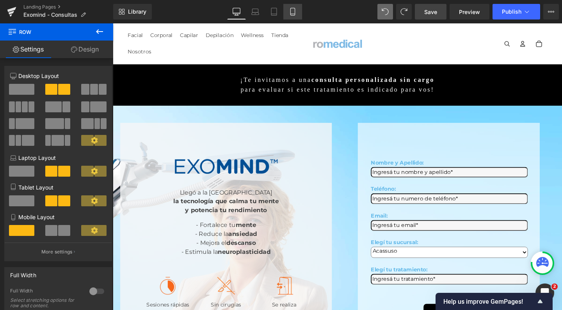
click at [293, 5] on link "Mobile" at bounding box center [292, 12] width 19 height 16
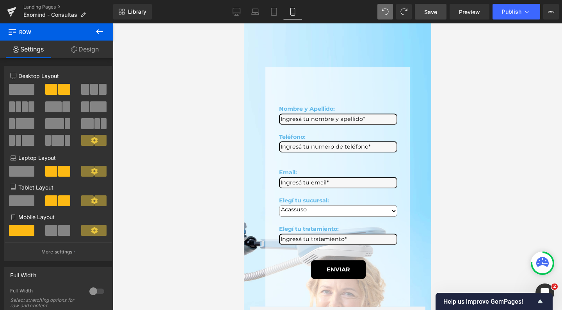
scroll to position [567, 0]
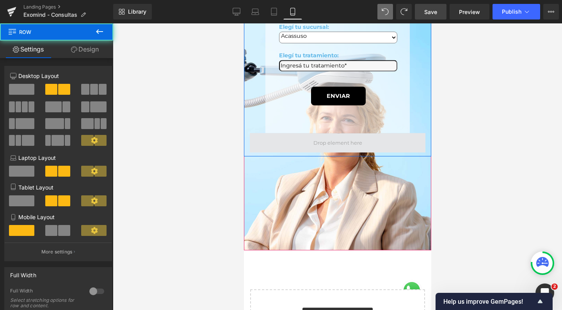
click at [293, 133] on span at bounding box center [337, 143] width 176 height 20
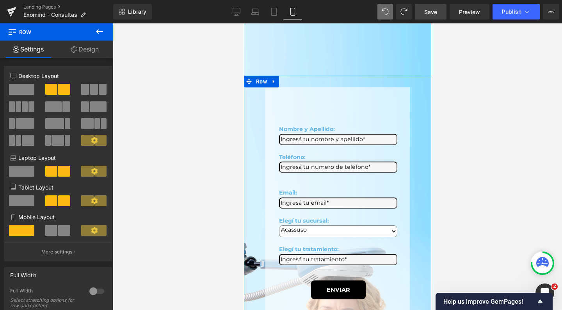
scroll to position [358, 0]
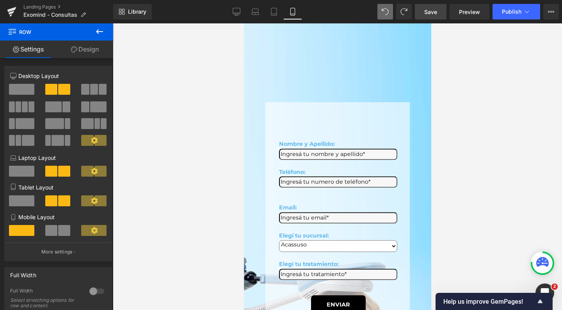
click at [99, 28] on icon at bounding box center [99, 31] width 9 height 9
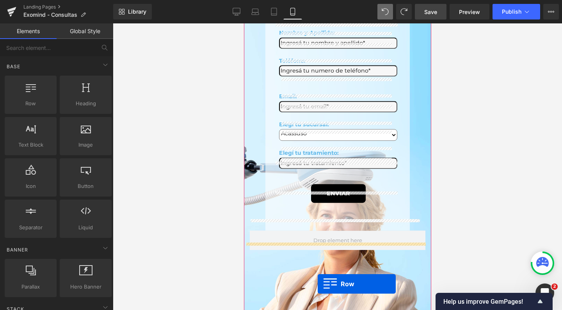
scroll to position [476, 0]
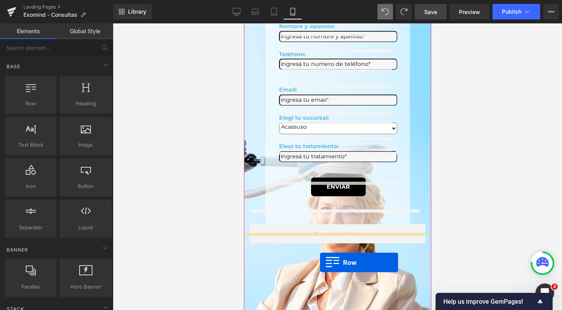
drag, startPoint x: 285, startPoint y: 116, endPoint x: 320, endPoint y: 253, distance: 140.7
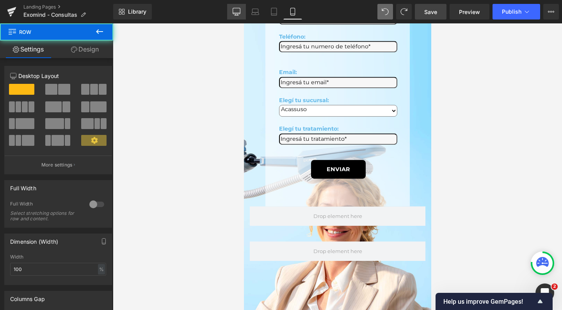
click at [234, 10] on icon at bounding box center [237, 12] width 8 height 8
type input "1200"
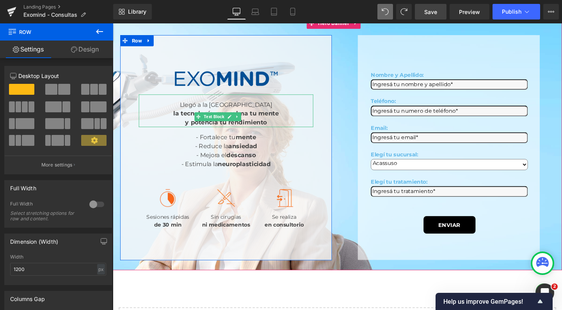
scroll to position [99, 0]
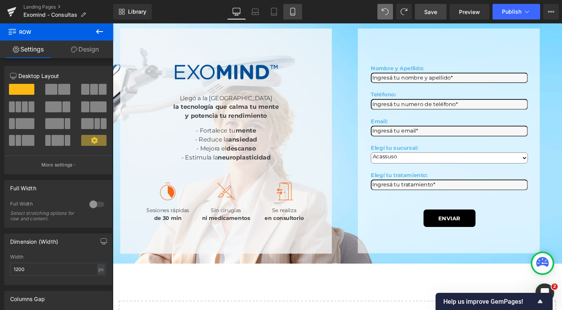
click at [288, 12] on link "Mobile" at bounding box center [292, 12] width 19 height 16
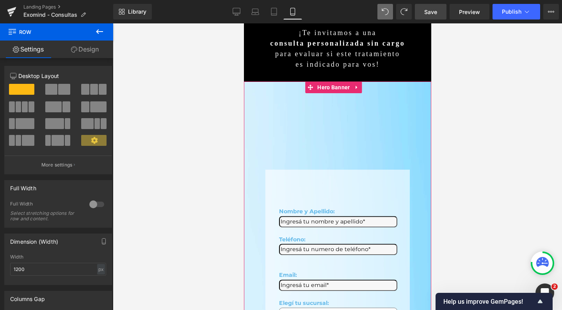
scroll to position [269, 0]
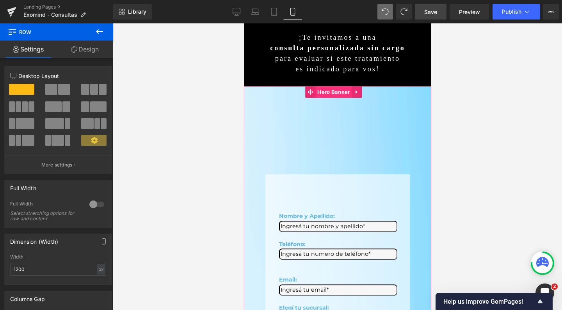
click at [334, 94] on span "Hero Banner" at bounding box center [333, 92] width 36 height 12
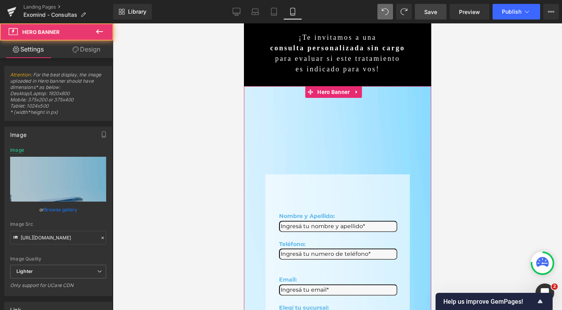
click at [95, 56] on link "Design" at bounding box center [86, 50] width 57 height 18
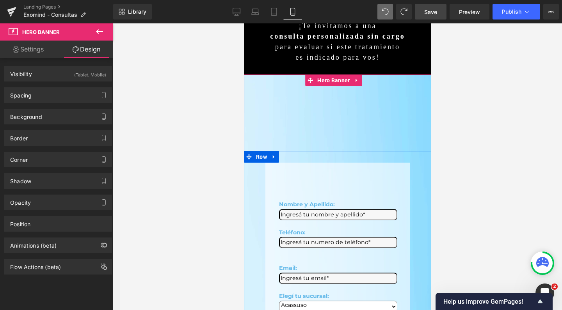
scroll to position [282, 0]
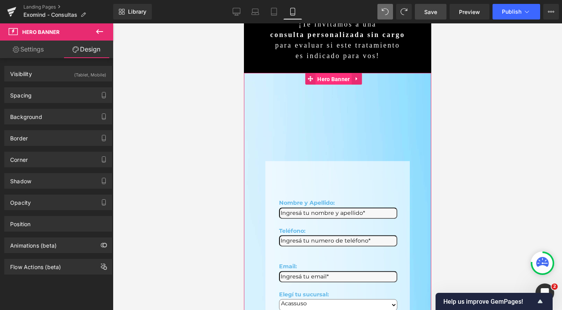
click at [331, 78] on span "Hero Banner" at bounding box center [333, 79] width 36 height 12
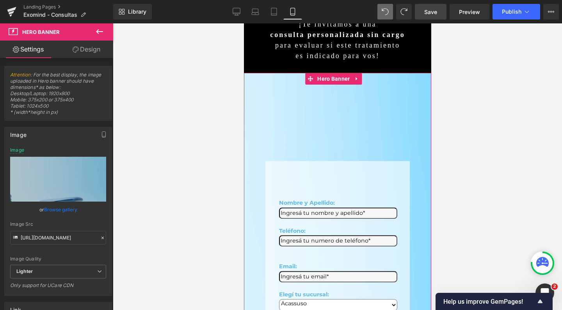
click at [88, 54] on link "Design" at bounding box center [86, 50] width 57 height 18
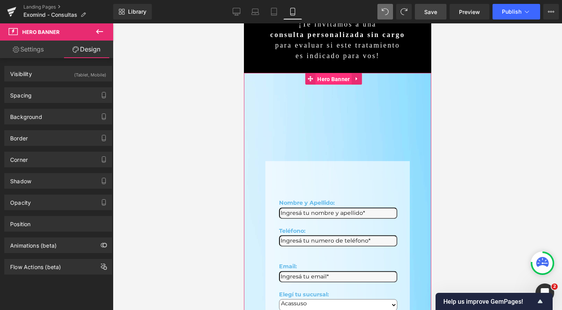
click at [326, 77] on span "Hero Banner" at bounding box center [333, 79] width 36 height 12
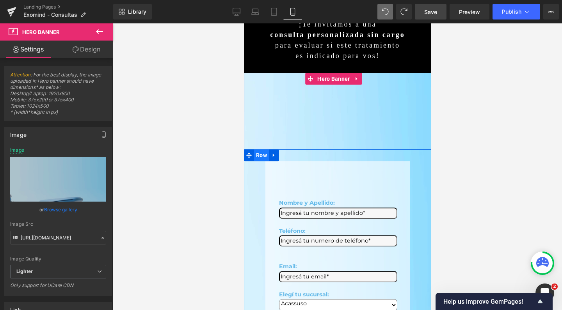
click at [264, 151] on span "Row" at bounding box center [261, 155] width 15 height 12
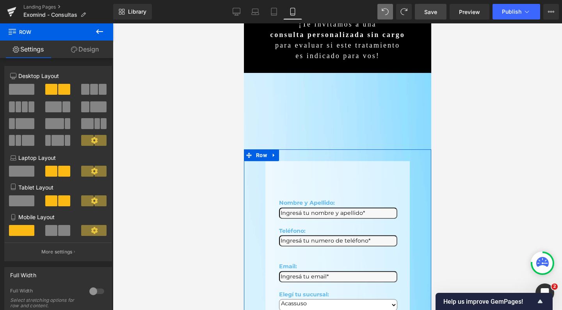
click at [24, 202] on span at bounding box center [21, 201] width 25 height 11
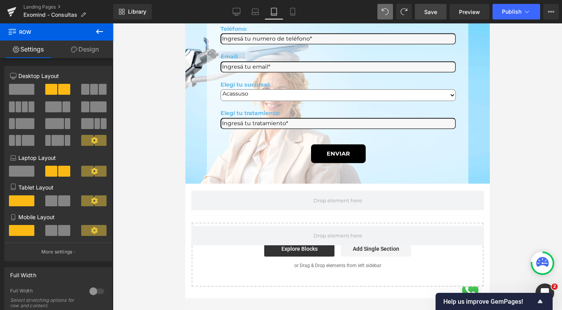
scroll to position [485, 0]
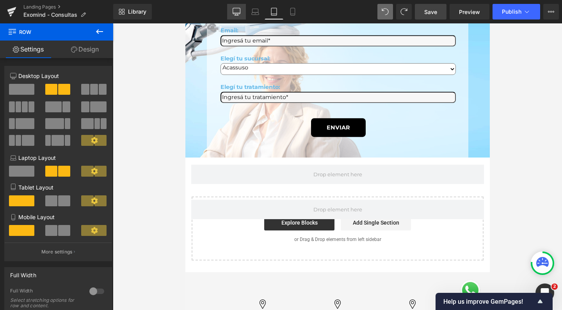
click at [238, 15] on icon at bounding box center [237, 15] width 4 height 0
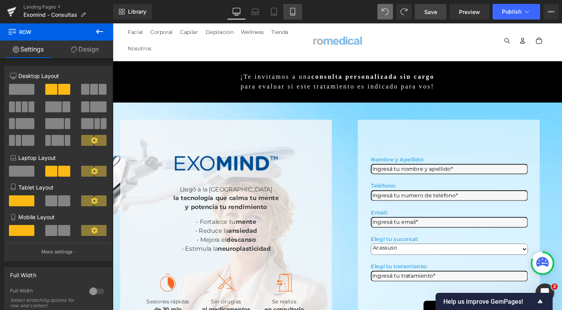
scroll to position [0, 0]
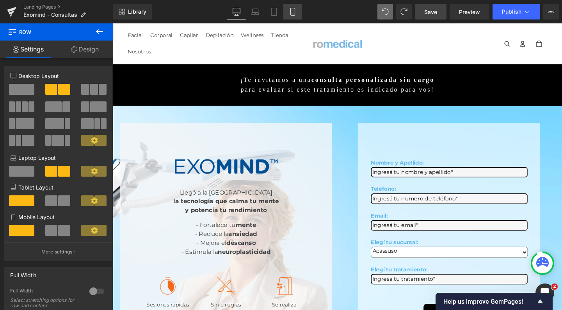
click at [296, 12] on icon at bounding box center [293, 12] width 8 height 8
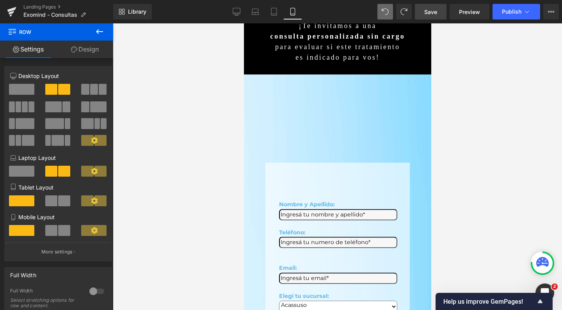
scroll to position [303, 0]
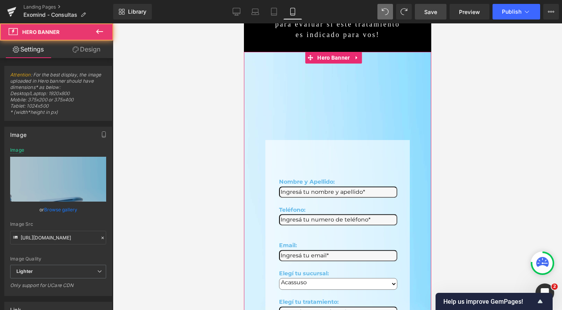
click at [311, 114] on div "Nombre y Apellido: Text Block Text Field Teléfono: Text Block Text Field Email:…" at bounding box center [337, 283] width 187 height 463
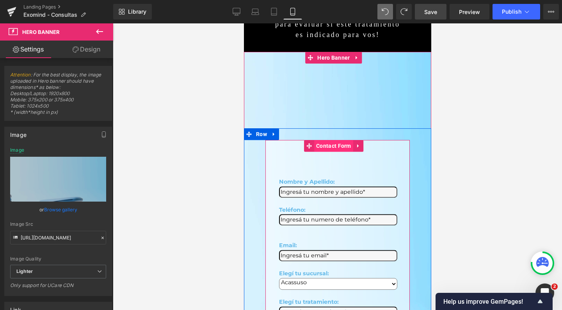
click at [331, 140] on span "Contact Form" at bounding box center [333, 146] width 39 height 12
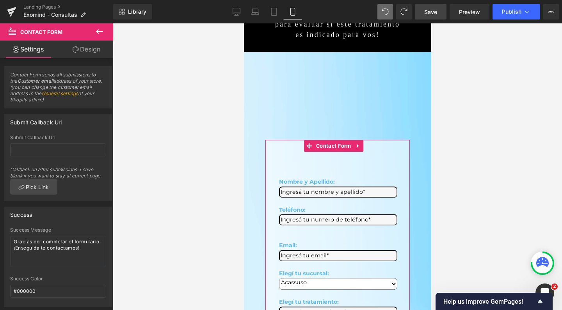
click at [89, 53] on link "Design" at bounding box center [86, 50] width 57 height 18
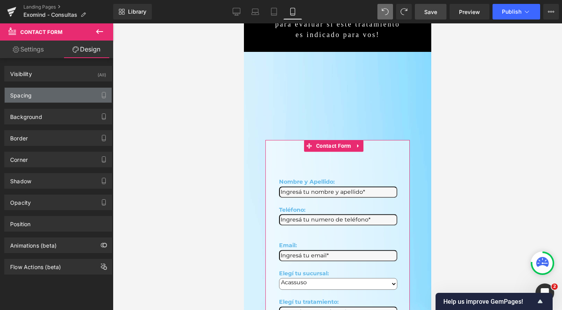
type input "0"
type input "40"
type input "0"
type input "40"
type input "96"
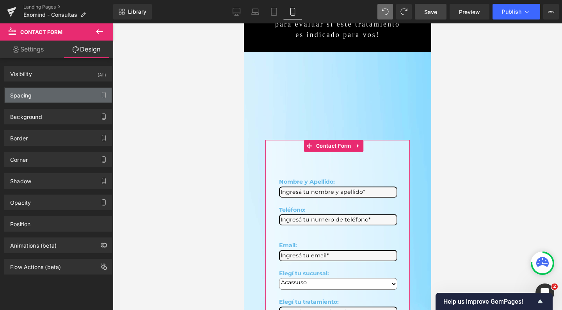
type input "17"
type input "71"
click at [44, 96] on div "Spacing" at bounding box center [58, 95] width 107 height 15
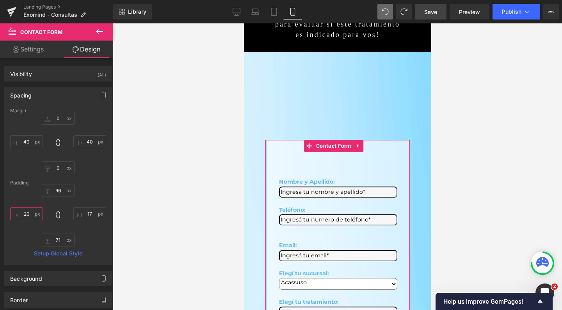
click at [33, 213] on input "20" at bounding box center [26, 214] width 33 height 13
type input "2"
type input "10"
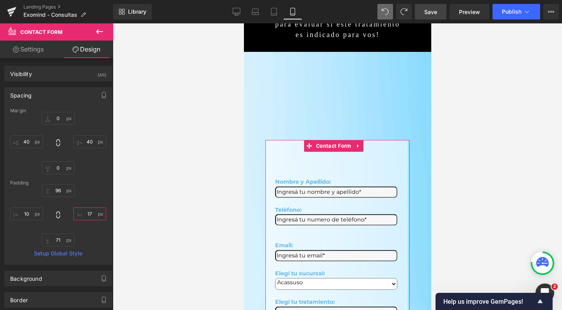
click at [90, 215] on input "17" at bounding box center [89, 214] width 33 height 13
type input "1"
type input "20"
click at [30, 213] on input "10" at bounding box center [26, 214] width 33 height 13
type input "1"
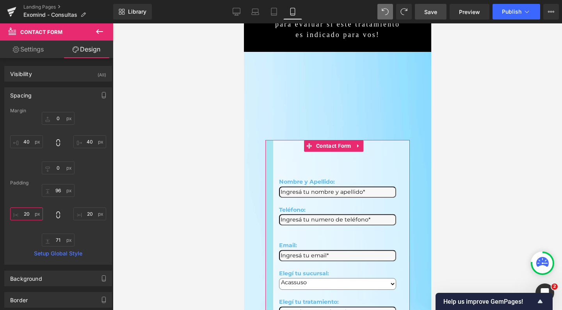
type input "2"
type input "3"
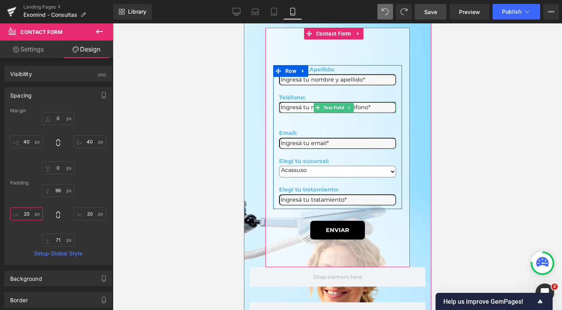
scroll to position [416, 0]
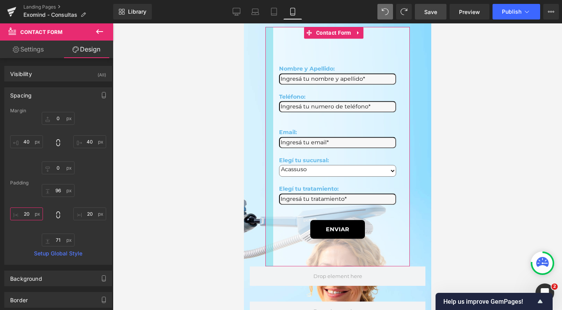
type input "2"
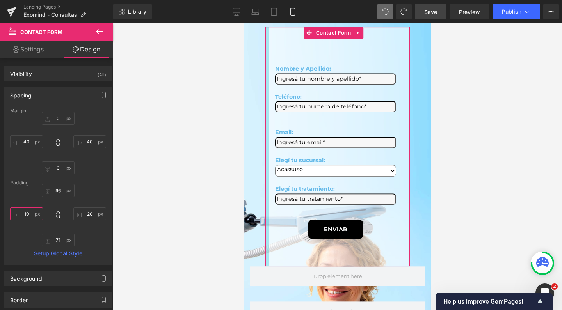
type input "1"
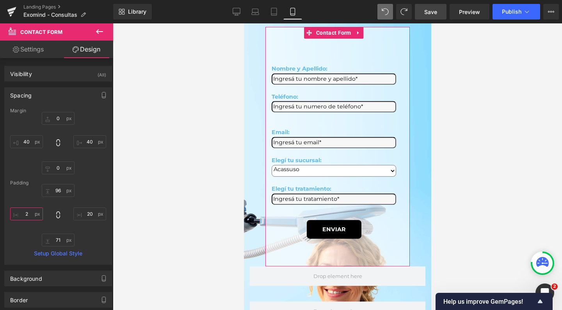
type input "20"
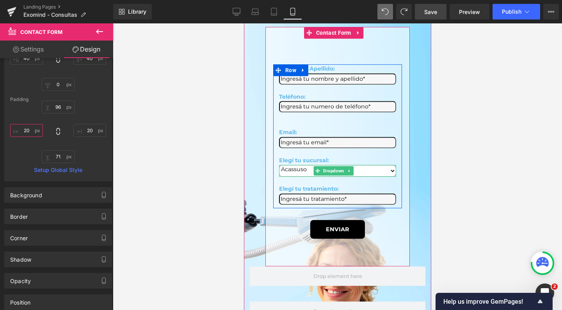
scroll to position [239, 0]
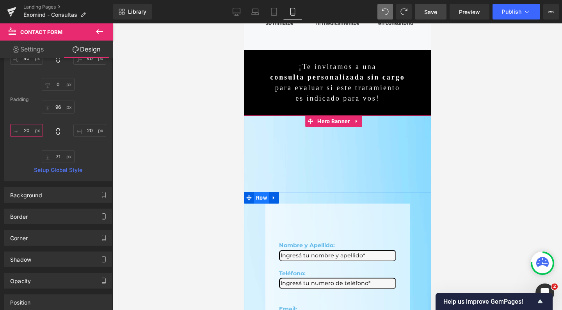
click at [262, 194] on span "Row" at bounding box center [261, 198] width 15 height 12
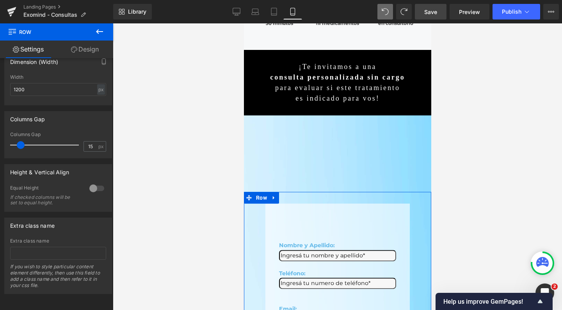
scroll to position [273, 0]
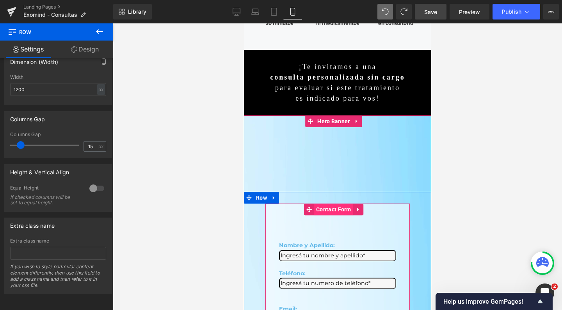
click at [322, 204] on span "Contact Form" at bounding box center [333, 210] width 39 height 12
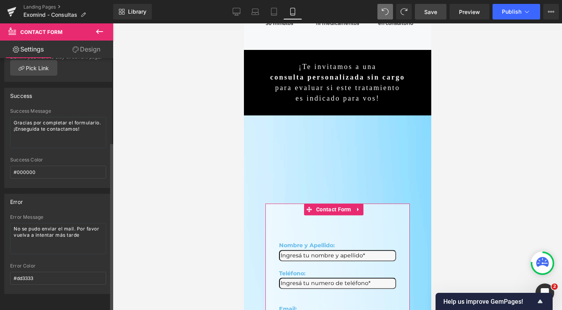
scroll to position [125, 0]
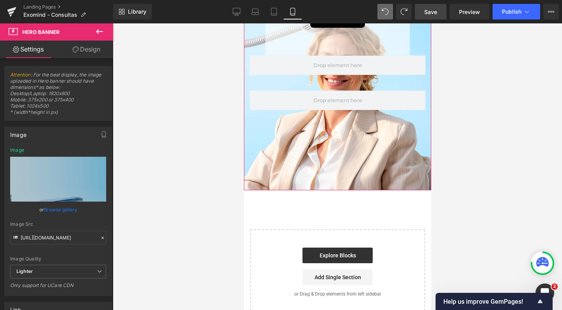
scroll to position [626, 0]
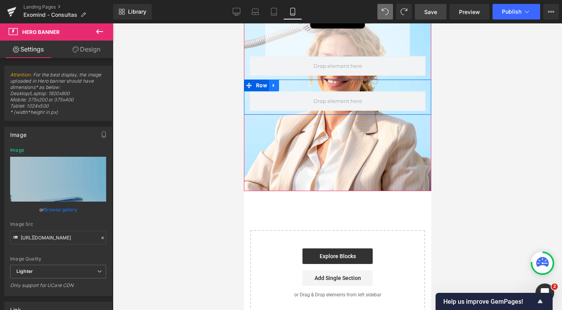
click at [276, 80] on link at bounding box center [274, 86] width 10 height 12
click at [282, 80] on link at bounding box center [284, 86] width 10 height 12
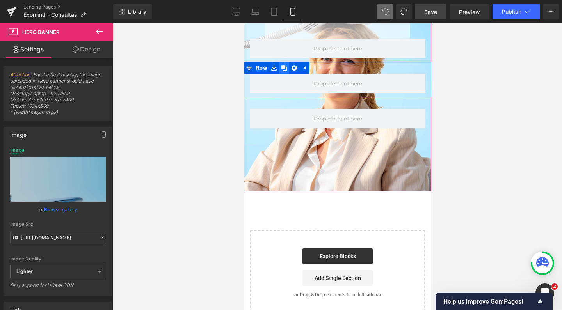
click at [285, 65] on icon at bounding box center [283, 68] width 5 height 6
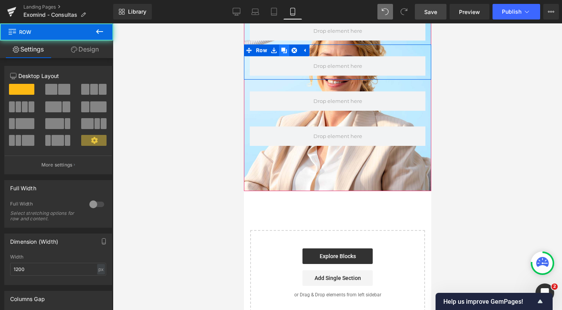
click at [285, 56] on span at bounding box center [337, 66] width 176 height 20
click at [279, 44] on link at bounding box center [284, 50] width 10 height 12
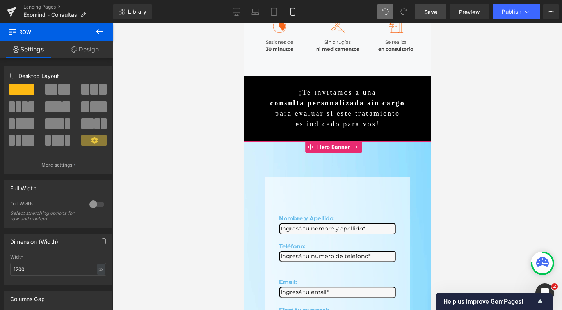
scroll to position [206, 0]
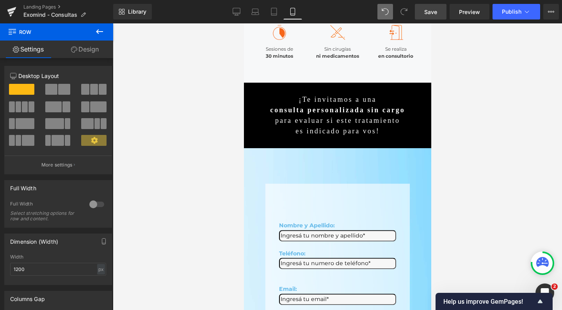
click at [429, 10] on span "Save" at bounding box center [430, 12] width 13 height 8
click at [505, 13] on span "Publish" at bounding box center [512, 12] width 20 height 6
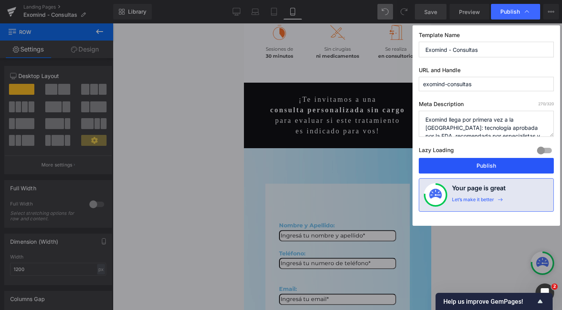
click at [475, 163] on button "Publish" at bounding box center [486, 166] width 135 height 16
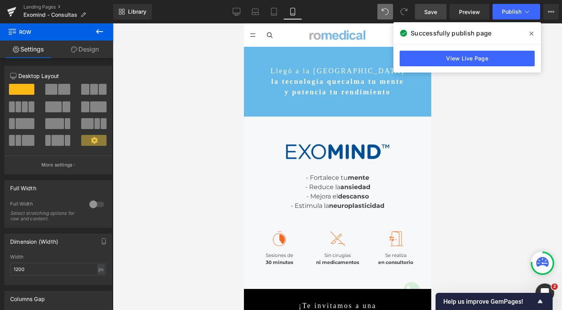
scroll to position [0, 0]
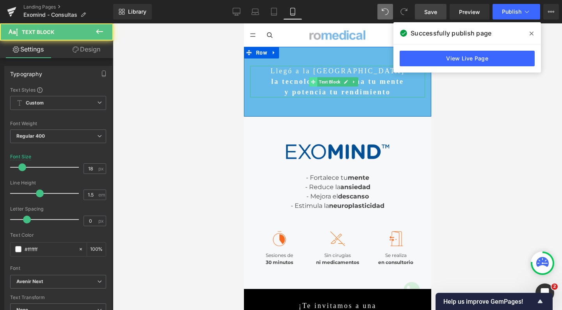
click at [315, 80] on div "Llegó a la Argentina la tecnología que calma tu mente y potencia tu rendimiento…" at bounding box center [337, 82] width 175 height 32
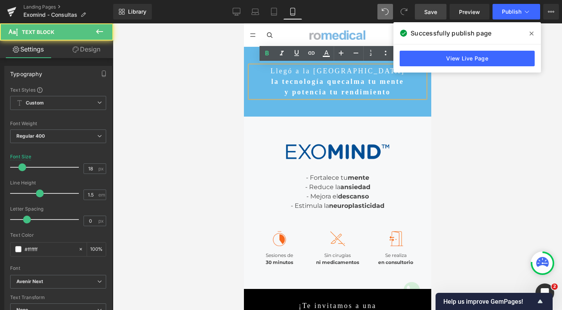
click at [373, 69] on p "Llegó a la [GEOGRAPHIC_DATA]" at bounding box center [337, 71] width 175 height 11
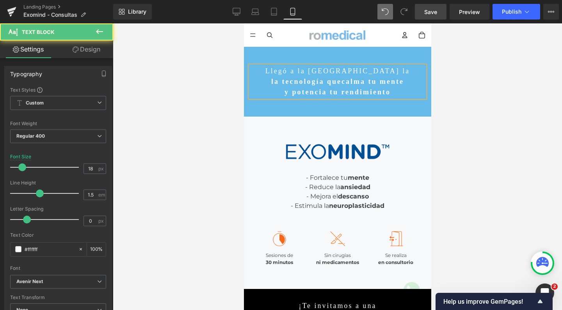
click at [271, 81] on strong "la tecnología que" at bounding box center [306, 82] width 70 height 8
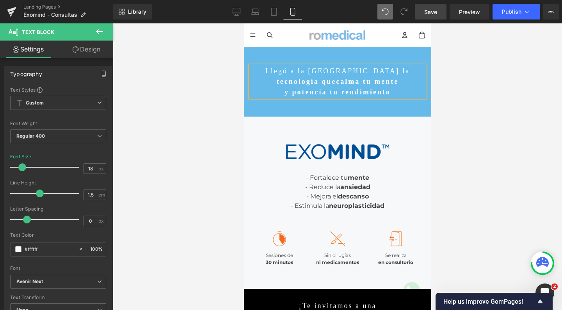
click at [359, 83] on strong "calma tu mente" at bounding box center [367, 82] width 62 height 8
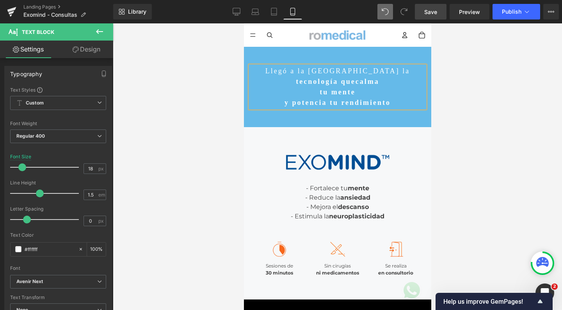
click at [284, 102] on strong "y potencia tu rendimiento" at bounding box center [337, 103] width 106 height 8
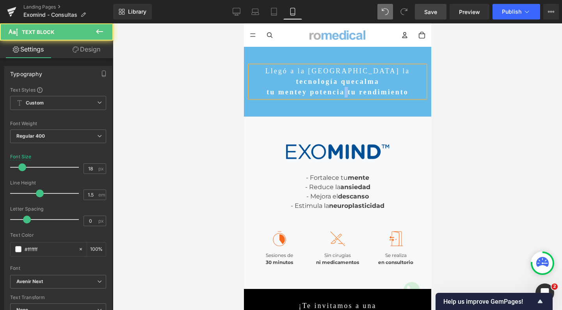
click at [344, 90] on strong "y potencia tu rendimiento" at bounding box center [355, 92] width 106 height 8
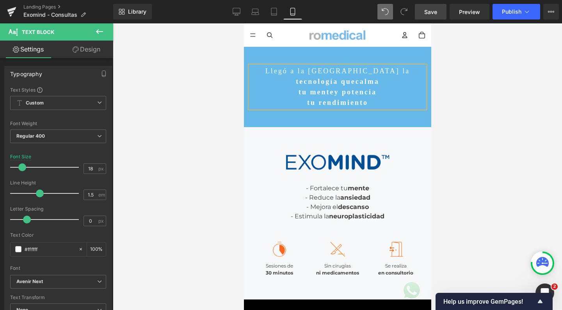
click at [295, 81] on strong "tecnología que" at bounding box center [325, 82] width 60 height 8
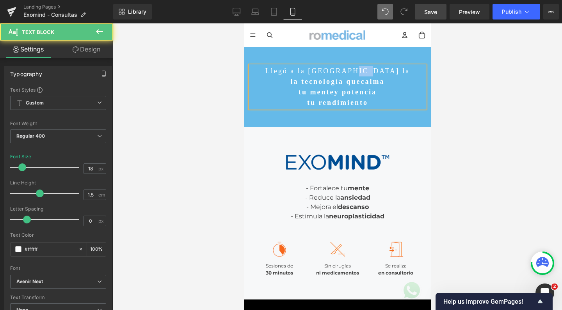
drag, startPoint x: 370, startPoint y: 69, endPoint x: 384, endPoint y: 71, distance: 14.1
click at [384, 71] on p "Llegó a la [GEOGRAPHIC_DATA] la" at bounding box center [337, 71] width 175 height 11
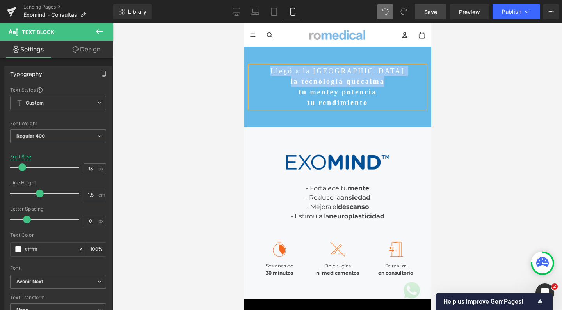
drag, startPoint x: 397, startPoint y: 81, endPoint x: 274, endPoint y: 75, distance: 123.1
click at [274, 75] on div "Llegó a la Argentina la tecnología que calma tu mente y potencia tu rendimiento" at bounding box center [337, 87] width 175 height 42
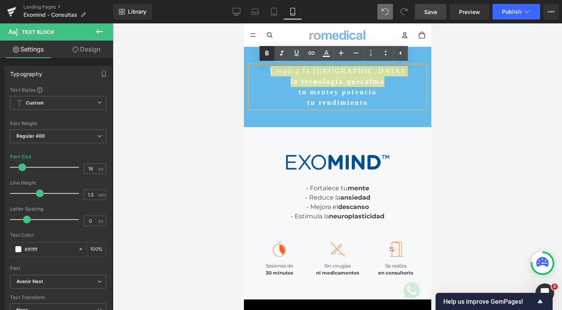
click at [266, 50] on icon at bounding box center [266, 53] width 9 height 9
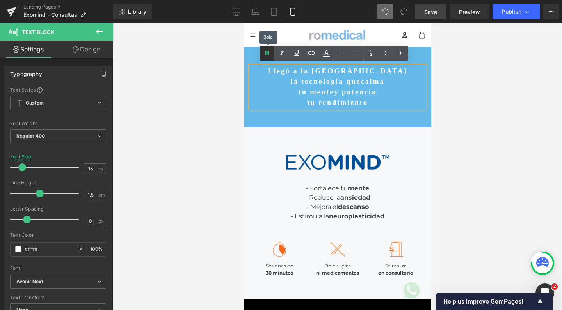
click at [266, 50] on icon at bounding box center [266, 53] width 9 height 9
click at [308, 90] on strong "tu mente" at bounding box center [316, 92] width 36 height 8
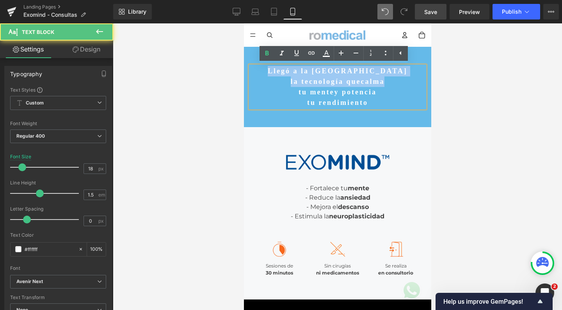
drag, startPoint x: 285, startPoint y: 70, endPoint x: 393, endPoint y: 82, distance: 108.8
click at [393, 82] on div "Llegó a la Argentina la tecnología que calma tu mente y potencia tu rendimiento" at bounding box center [337, 87] width 175 height 42
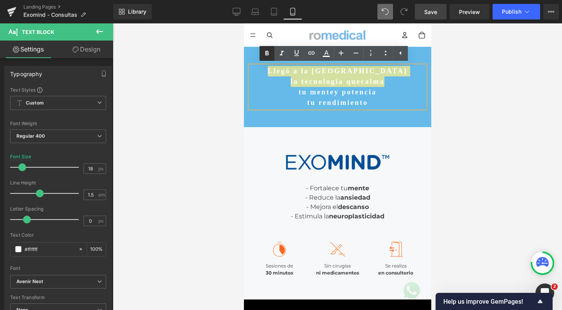
click at [269, 51] on icon at bounding box center [266, 53] width 9 height 9
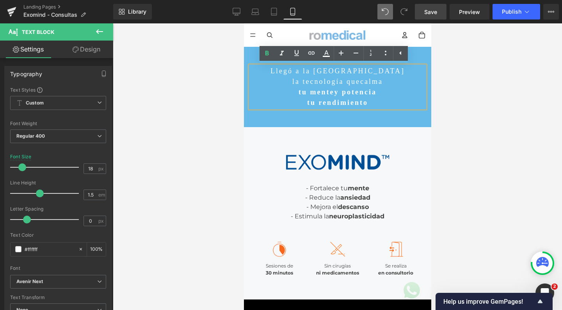
click at [440, 193] on div at bounding box center [337, 166] width 449 height 287
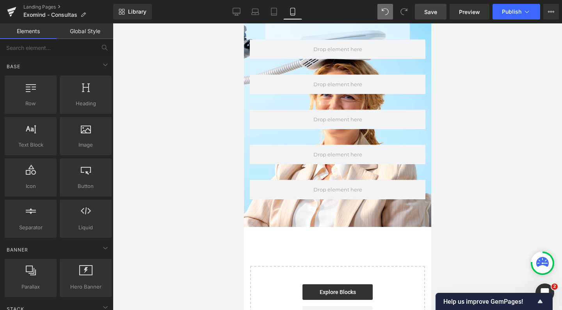
scroll to position [602, 0]
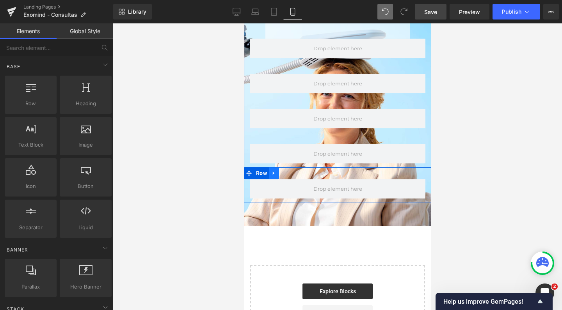
click at [275, 170] on icon at bounding box center [273, 173] width 5 height 6
click at [281, 167] on link at bounding box center [284, 173] width 10 height 12
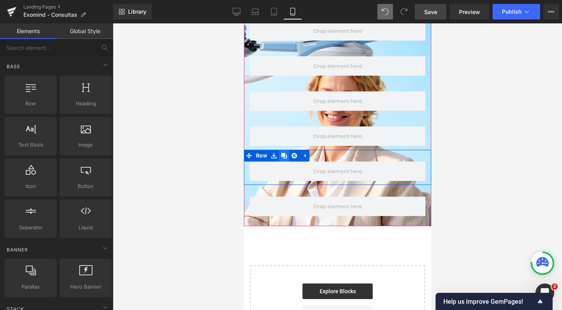
click at [285, 150] on link at bounding box center [284, 156] width 10 height 12
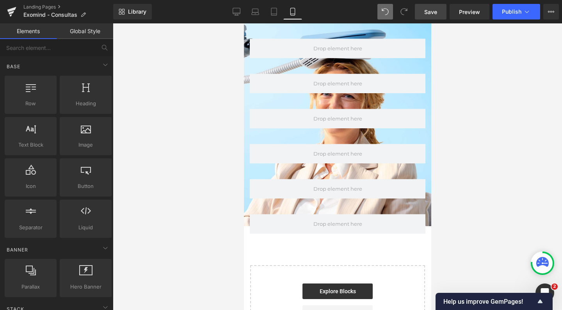
click at [431, 6] on link "Save" at bounding box center [431, 12] width 32 height 16
click at [503, 15] on button "Publish" at bounding box center [517, 12] width 48 height 16
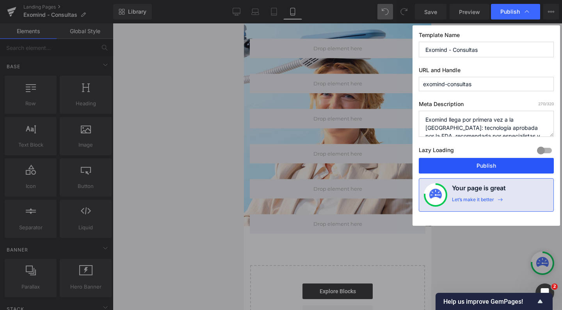
click at [501, 165] on button "Publish" at bounding box center [486, 166] width 135 height 16
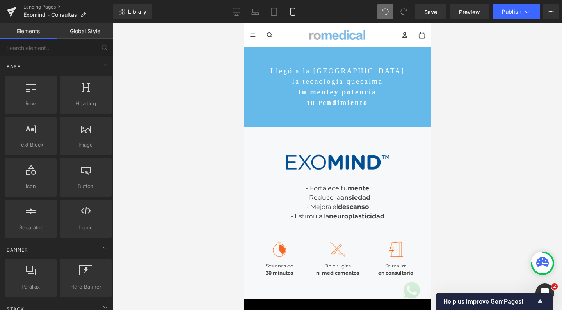
scroll to position [0, 0]
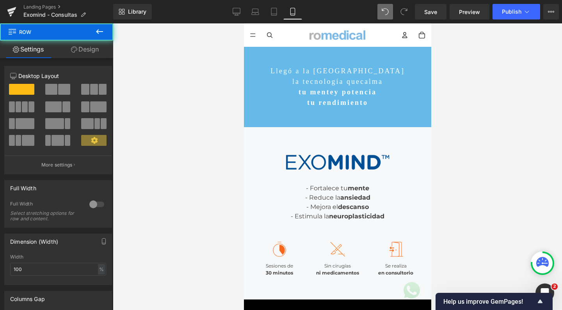
click at [253, 56] on div "Llegó a la Argentina la tecnología que calma tu mente y potencia tu rendimiento…" at bounding box center [337, 87] width 187 height 80
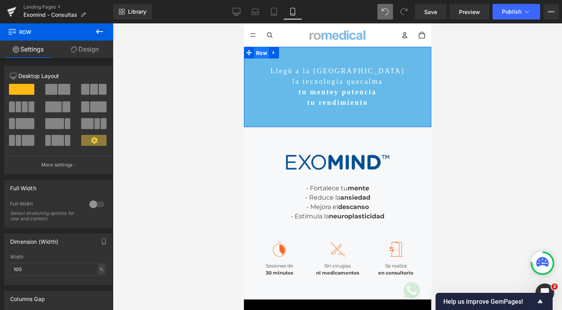
click at [257, 52] on span "Row" at bounding box center [261, 53] width 15 height 12
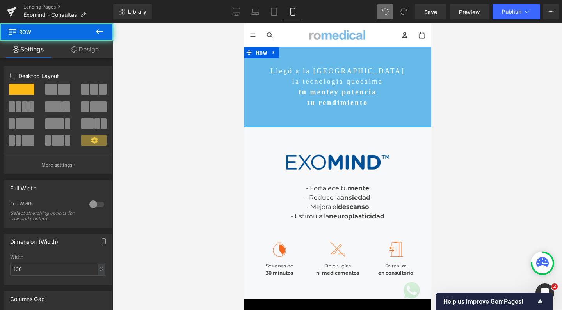
click at [90, 48] on link "Design" at bounding box center [85, 50] width 57 height 18
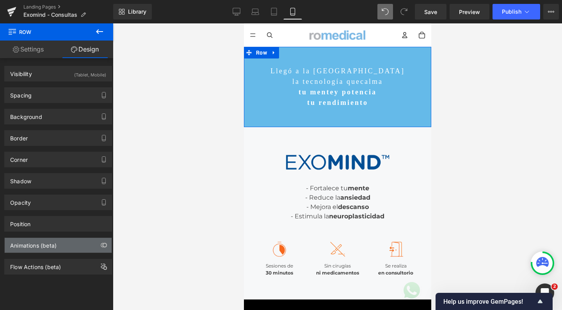
click at [32, 247] on div "Animations (beta)" at bounding box center [33, 243] width 46 height 11
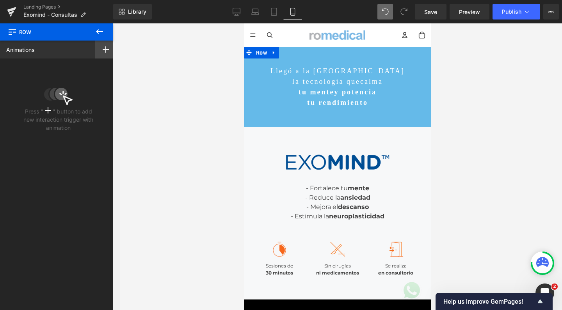
click at [103, 50] on icon at bounding box center [106, 49] width 6 height 6
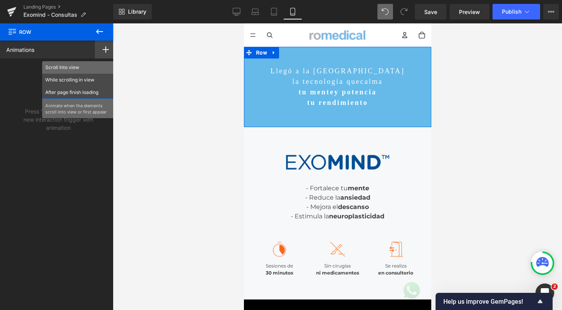
click at [98, 67] on p "Scroll Into view" at bounding box center [77, 67] width 65 height 7
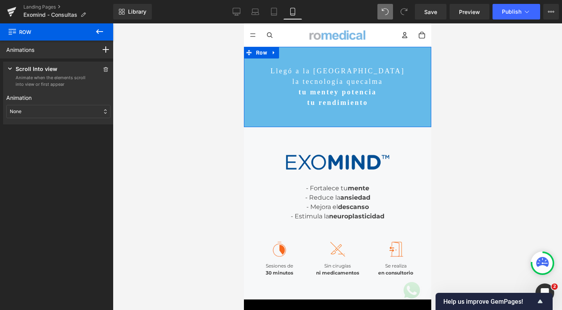
click at [30, 113] on div "None" at bounding box center [58, 111] width 104 height 13
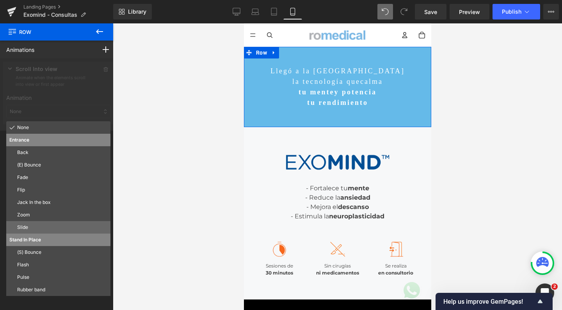
click at [31, 227] on p "Slide" at bounding box center [62, 227] width 90 height 7
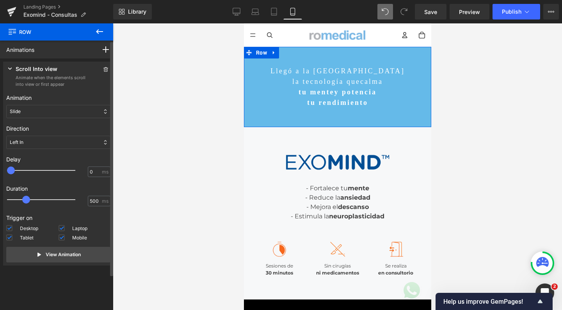
type input "200"
click at [20, 171] on div at bounding box center [46, 171] width 68 height 16
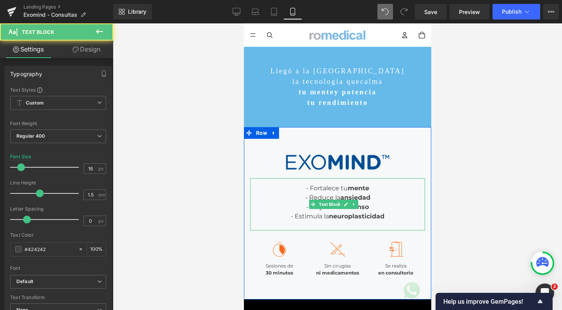
click at [340, 197] on strong "ansiedad" at bounding box center [355, 197] width 30 height 7
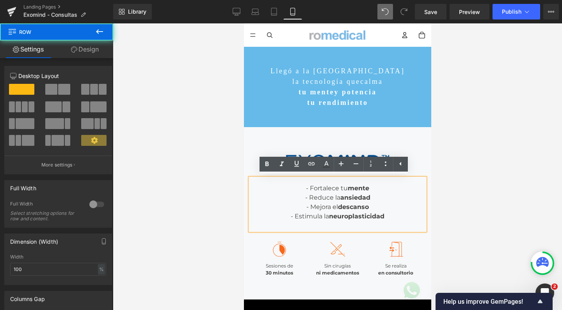
click at [252, 134] on div "Image - Fortalece tu mente - Reduce la ansiedad - Mejora el descanso - Estimula…" at bounding box center [337, 213] width 187 height 172
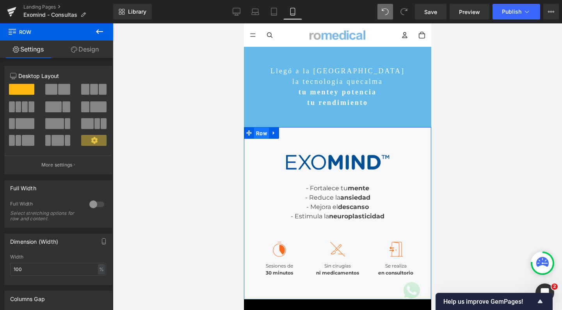
click at [258, 134] on span "Row" at bounding box center [261, 134] width 15 height 12
click at [89, 47] on link "Design" at bounding box center [85, 50] width 57 height 18
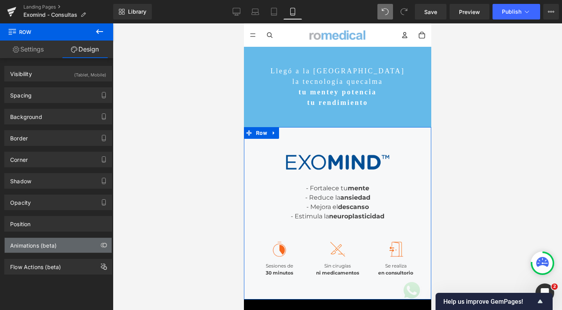
click at [25, 245] on div "Animations (beta)" at bounding box center [33, 243] width 46 height 11
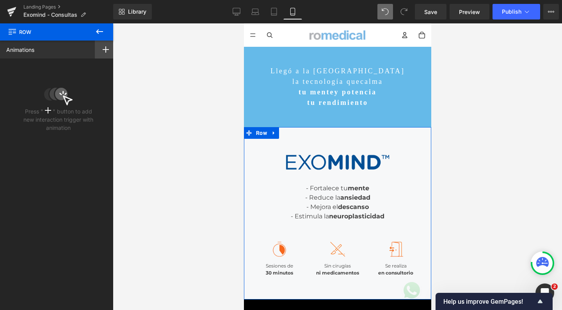
click at [104, 45] on div at bounding box center [106, 50] width 22 height 18
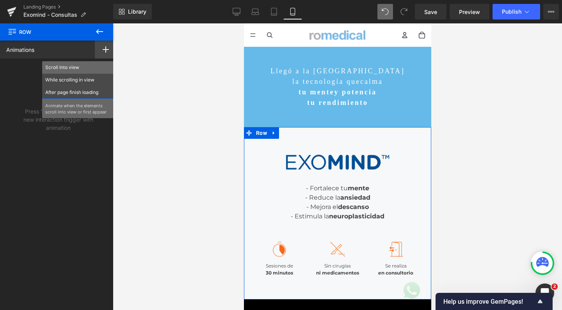
click at [74, 66] on p "Scroll Into view" at bounding box center [77, 67] width 65 height 7
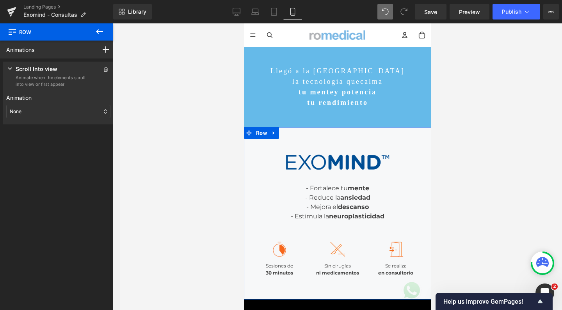
click at [53, 109] on div "None" at bounding box center [58, 111] width 104 height 13
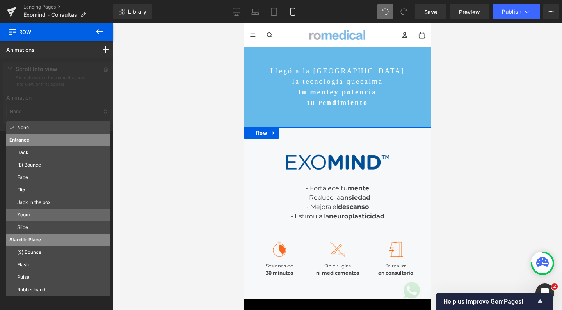
click at [28, 216] on p "Zoom" at bounding box center [62, 215] width 90 height 7
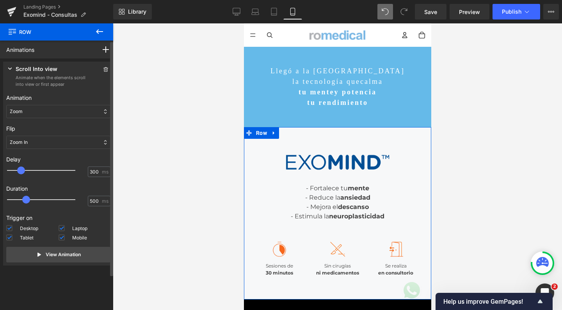
type input "200"
drag, startPoint x: 22, startPoint y: 170, endPoint x: 18, endPoint y: 170, distance: 3.9
click at [18, 170] on div at bounding box center [46, 171] width 68 height 16
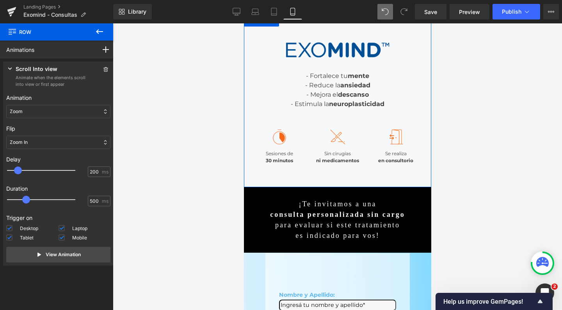
scroll to position [174, 0]
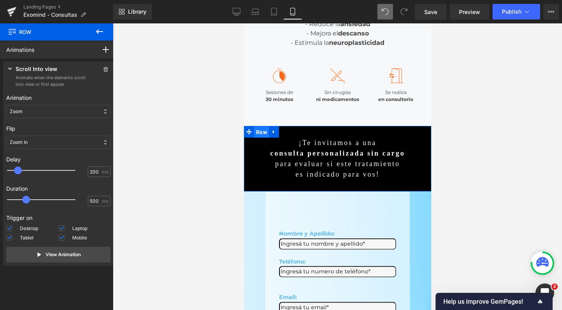
click at [257, 131] on span "Row" at bounding box center [261, 132] width 15 height 12
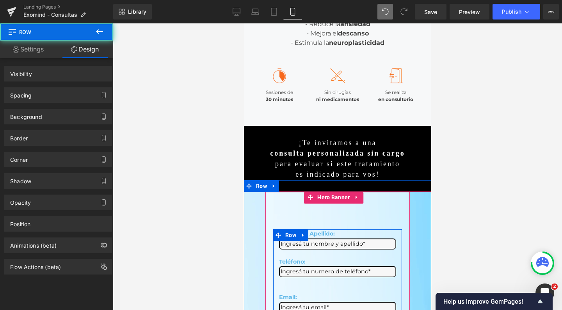
drag, startPoint x: 561, startPoint y: 266, endPoint x: 317, endPoint y: 243, distance: 244.7
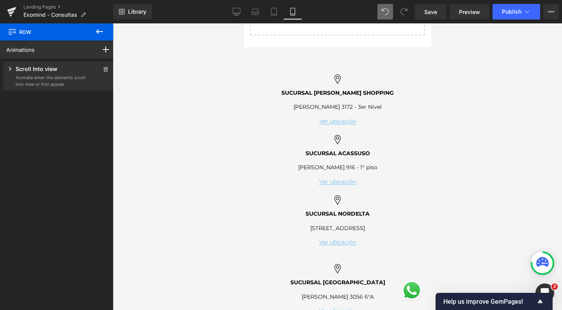
scroll to position [935, 0]
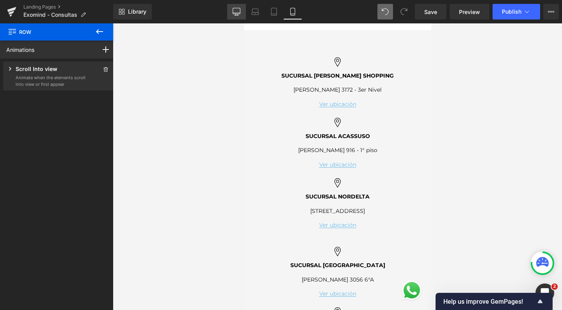
click at [237, 9] on icon at bounding box center [237, 12] width 8 height 8
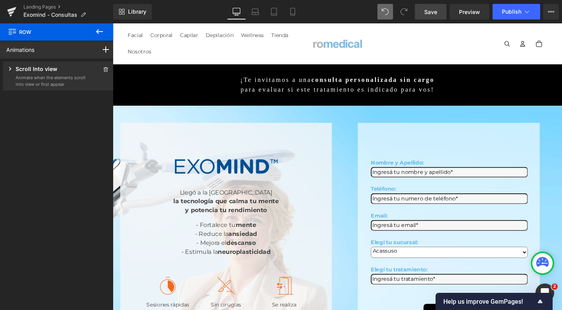
scroll to position [0, 0]
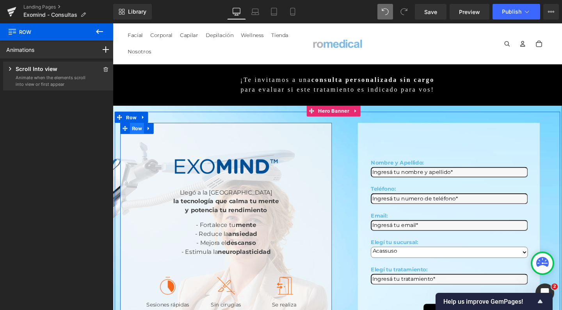
click at [131, 128] on span "Row" at bounding box center [138, 134] width 15 height 12
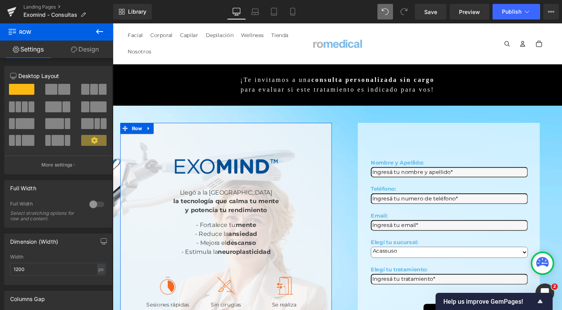
click at [91, 52] on link "Design" at bounding box center [85, 50] width 57 height 18
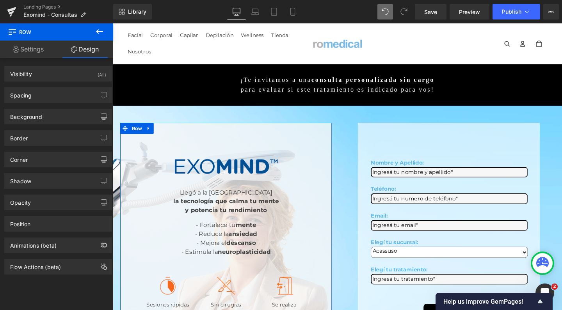
click at [32, 254] on div "Flow Actions (beta)" at bounding box center [58, 263] width 117 height 21
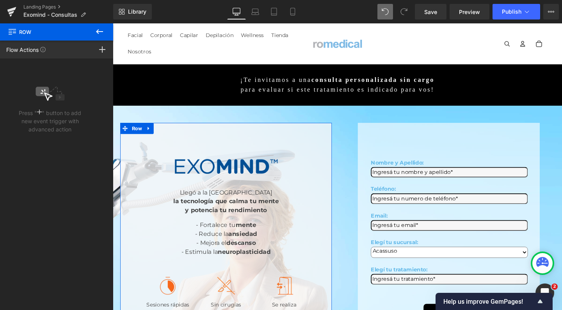
click at [32, 247] on div "Press " " button to add new event trigger with advanced action" at bounding box center [58, 187] width 117 height 256
click at [105, 52] on icon at bounding box center [102, 49] width 6 height 6
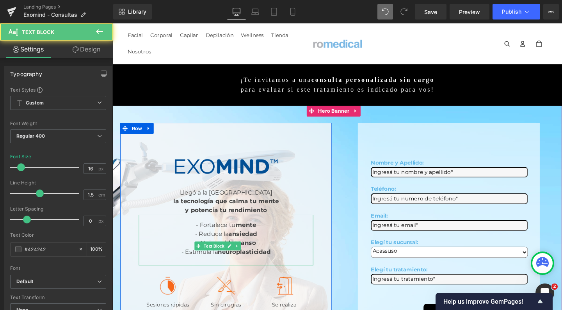
click at [235, 242] on strong "ansiedad" at bounding box center [250, 245] width 30 height 7
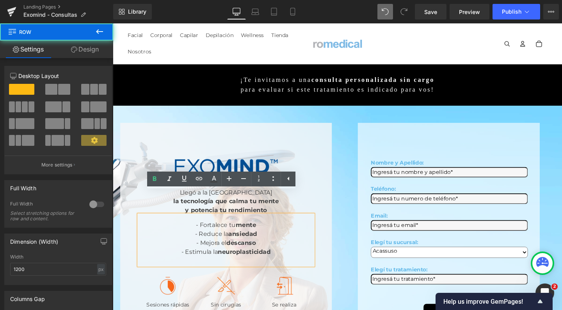
click at [161, 130] on div "Image Llegó a la Argentina la tecnología que calma tu mente y potencia tu rendi…" at bounding box center [232, 246] width 222 height 237
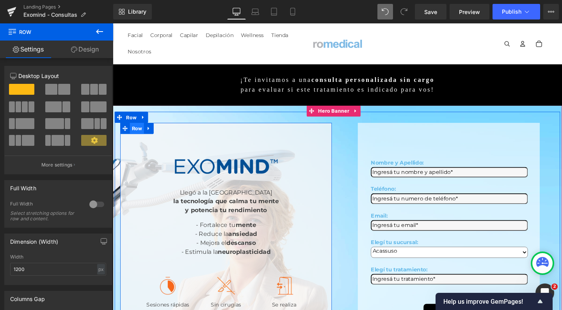
click at [140, 128] on span "Row" at bounding box center [138, 134] width 15 height 12
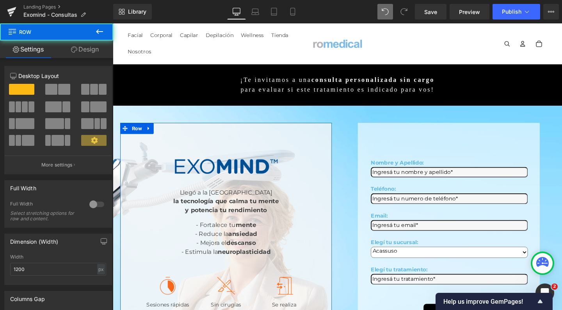
click at [86, 53] on link "Design" at bounding box center [85, 50] width 57 height 18
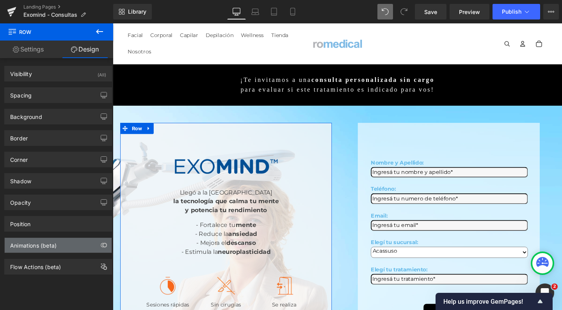
click at [28, 251] on div "Animations (beta)" at bounding box center [58, 245] width 107 height 15
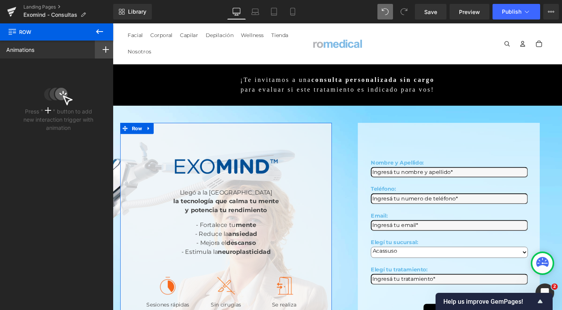
click at [105, 45] on div at bounding box center [106, 50] width 22 height 18
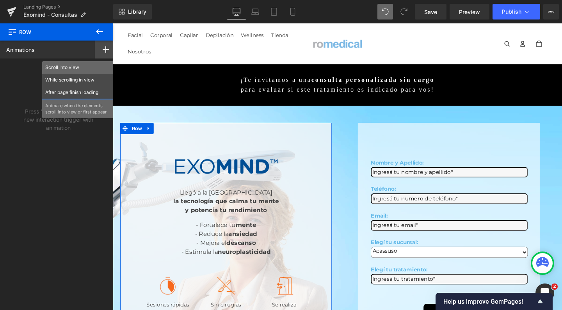
click at [80, 69] on p "Scroll Into view" at bounding box center [77, 67] width 65 height 7
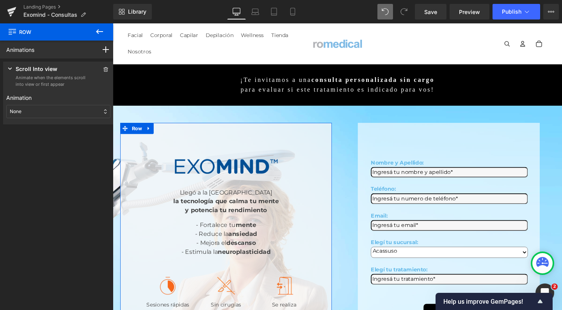
click at [57, 114] on div "None" at bounding box center [58, 111] width 104 height 13
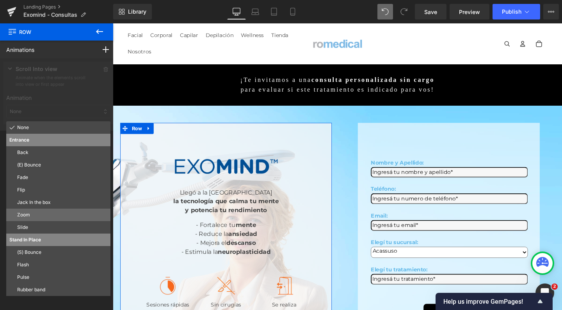
click at [34, 218] on div "Zoom" at bounding box center [58, 215] width 104 height 12
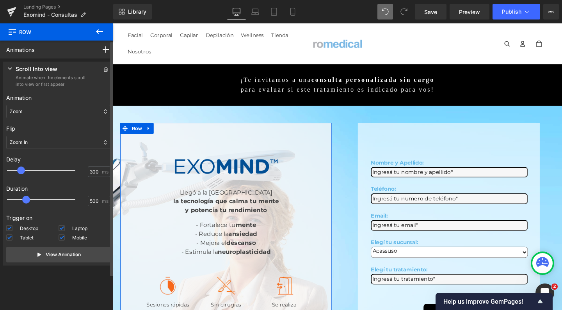
click at [23, 170] on div at bounding box center [46, 171] width 68 height 16
type input "200"
click at [20, 170] on span at bounding box center [18, 171] width 8 height 8
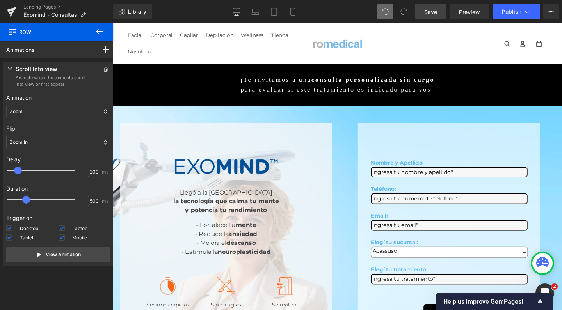
click at [425, 9] on span "Save" at bounding box center [430, 12] width 13 height 8
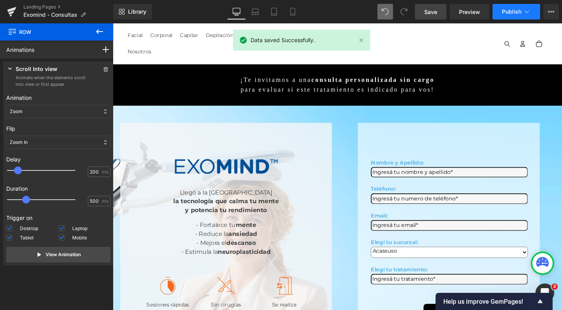
click at [504, 15] on button "Publish" at bounding box center [517, 12] width 48 height 16
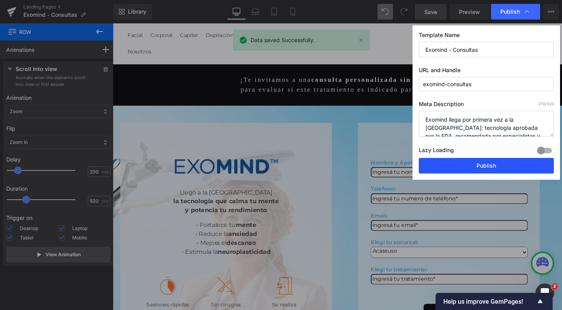
click at [462, 167] on button "Publish" at bounding box center [486, 166] width 135 height 16
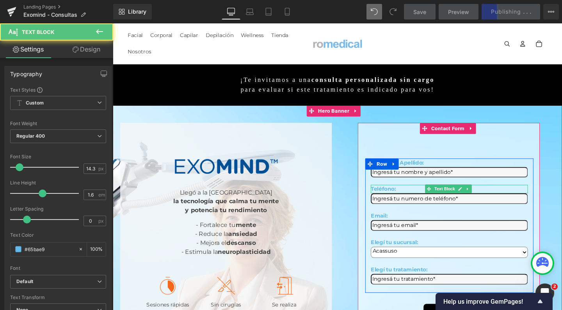
drag, startPoint x: 575, startPoint y: 190, endPoint x: 475, endPoint y: 166, distance: 103.6
click at [478, 166] on div "Nombre y Apellido: Text Block Text Field Teléfono: Text Block Text Field Email:…" at bounding box center [466, 231] width 177 height 133
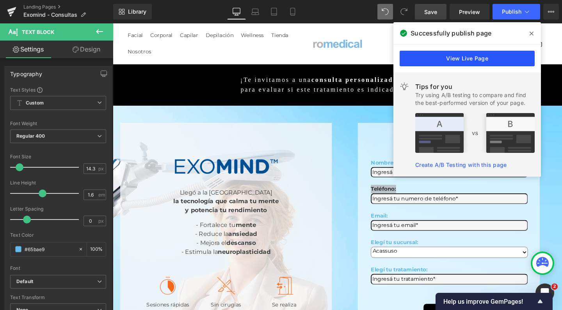
click at [471, 55] on link "View Live Page" at bounding box center [467, 59] width 135 height 16
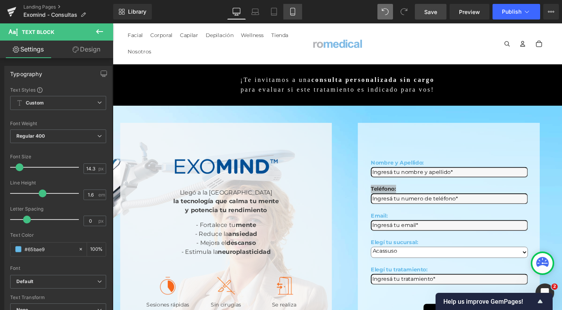
click at [289, 7] on link "Mobile" at bounding box center [292, 12] width 19 height 16
type input "100"
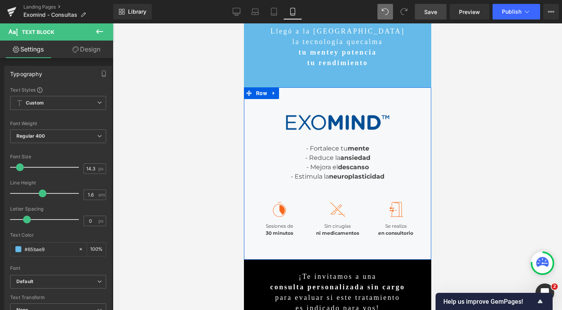
scroll to position [41, 0]
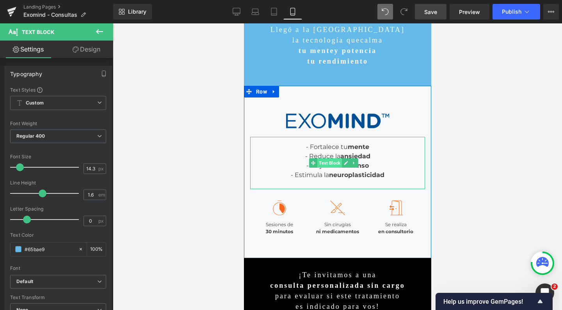
click at [329, 158] on span "Text Block" at bounding box center [329, 162] width 25 height 9
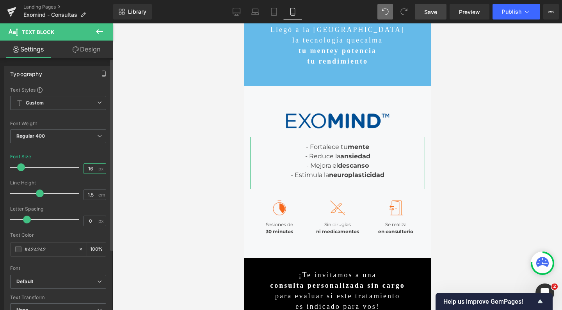
click at [92, 166] on input "16" at bounding box center [91, 169] width 14 height 10
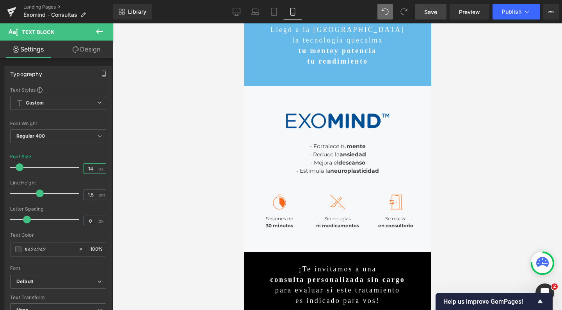
type input "14"
click at [433, 14] on span "Save" at bounding box center [430, 12] width 13 height 8
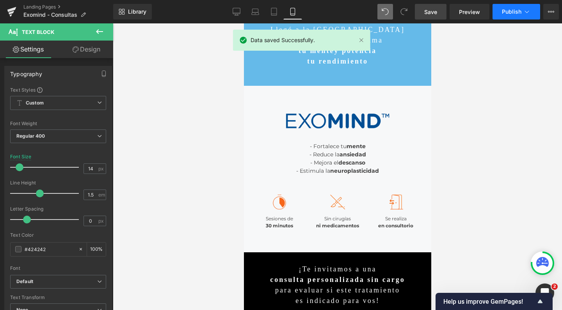
click at [504, 18] on button "Publish" at bounding box center [517, 12] width 48 height 16
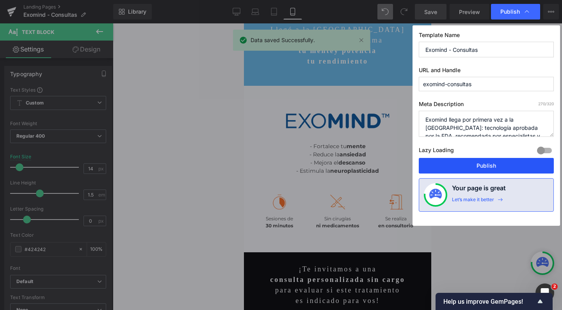
click at [469, 161] on button "Publish" at bounding box center [486, 166] width 135 height 16
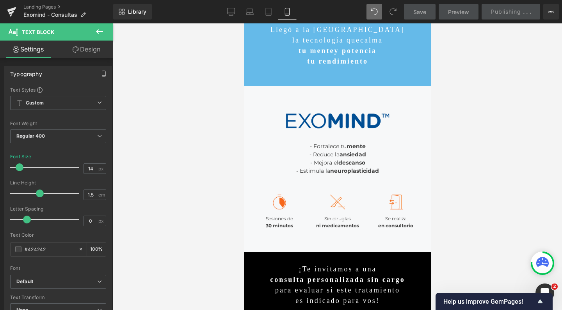
click at [440, 0] on div "Library Mobile Desktop Laptop Tablet Mobile Save Preview Publishing . . . Sched…" at bounding box center [337, 11] width 449 height 23
